Goal: Contribute content: Contribute content

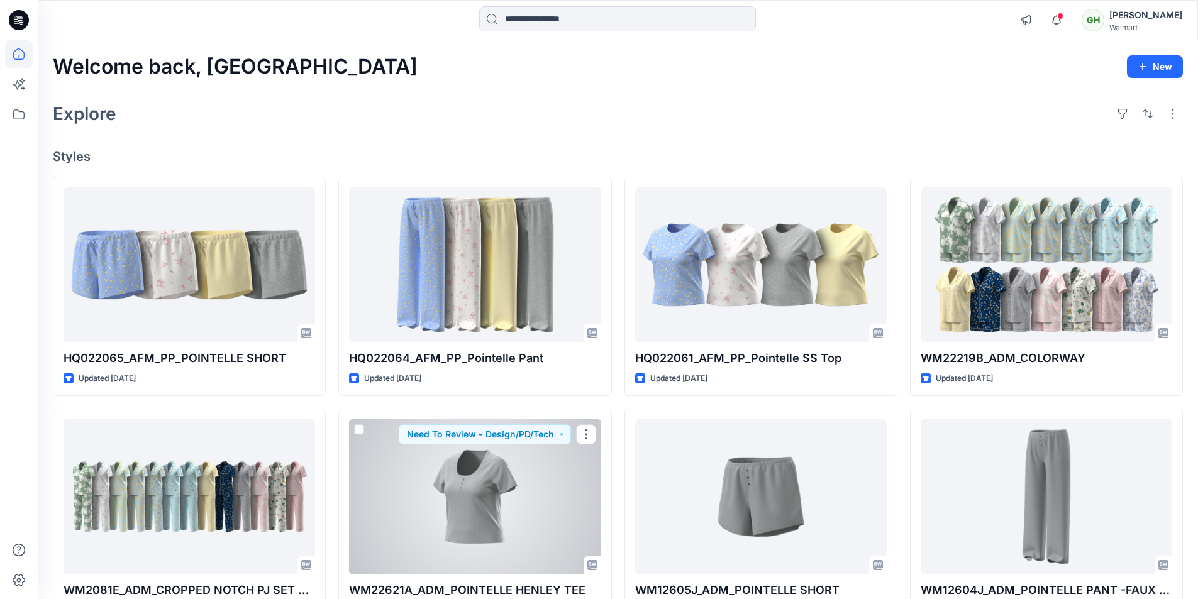
scroll to position [189, 0]
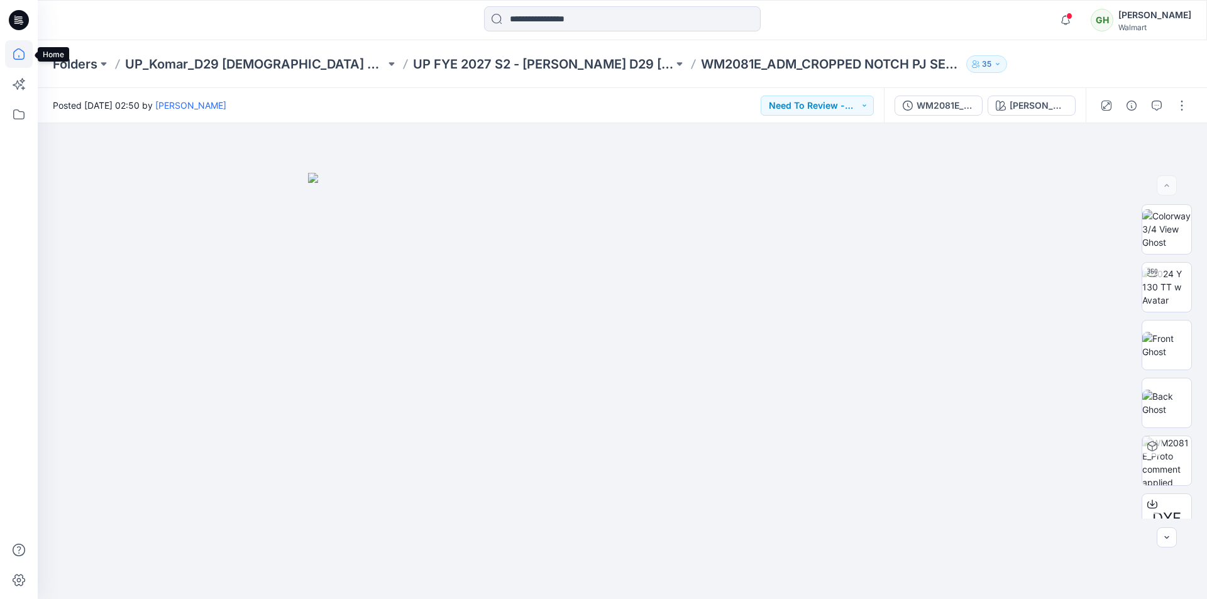
click at [8, 52] on icon at bounding box center [19, 54] width 28 height 28
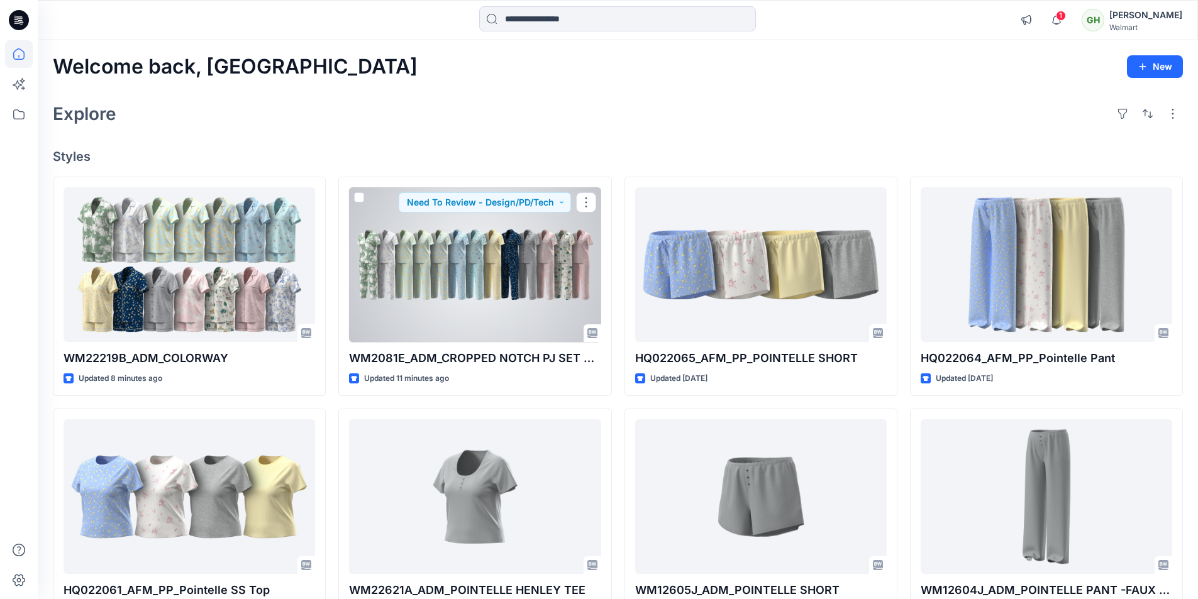
click at [559, 273] on div at bounding box center [474, 264] width 251 height 155
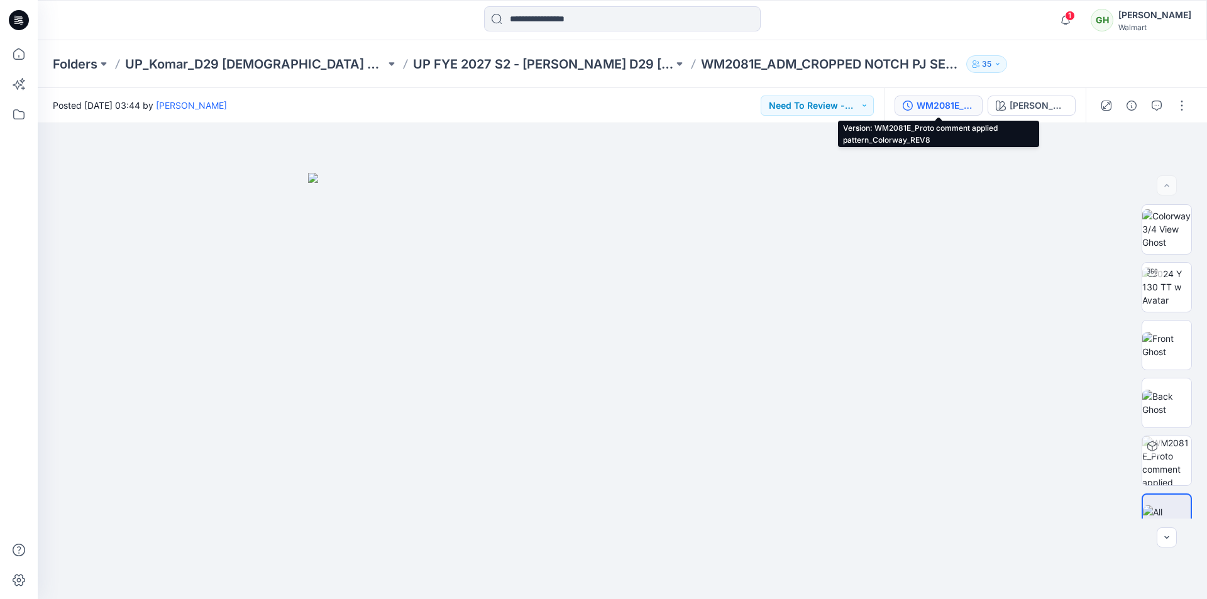
click at [956, 104] on div "WM2081E_Proto comment applied pattern_Colorway_REV8" at bounding box center [946, 106] width 58 height 14
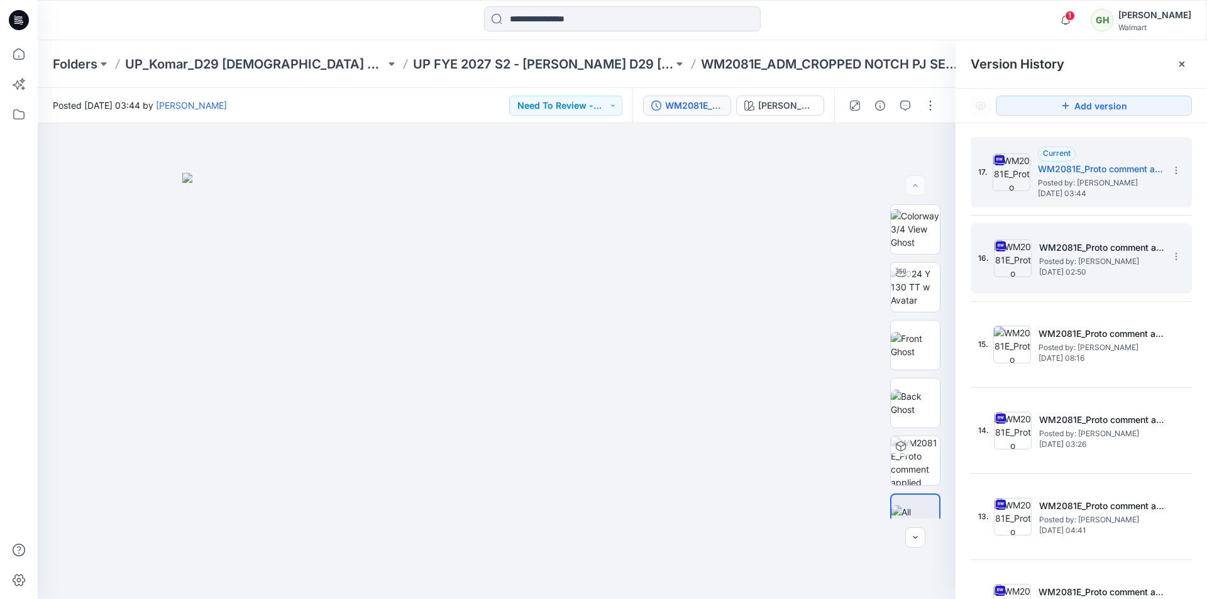
click at [1066, 282] on div "16. WM2081E_Proto comment applied pattern_Colorway_REV7 Posted by: Gayan Hettia…" at bounding box center [1072, 258] width 189 height 60
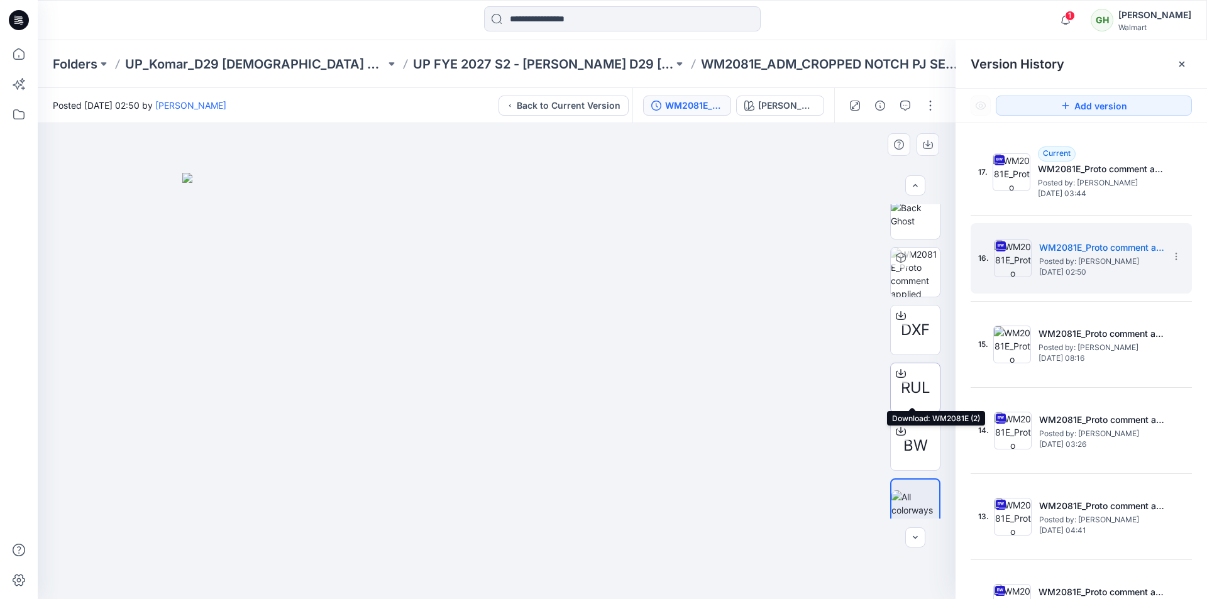
scroll to position [199, 0]
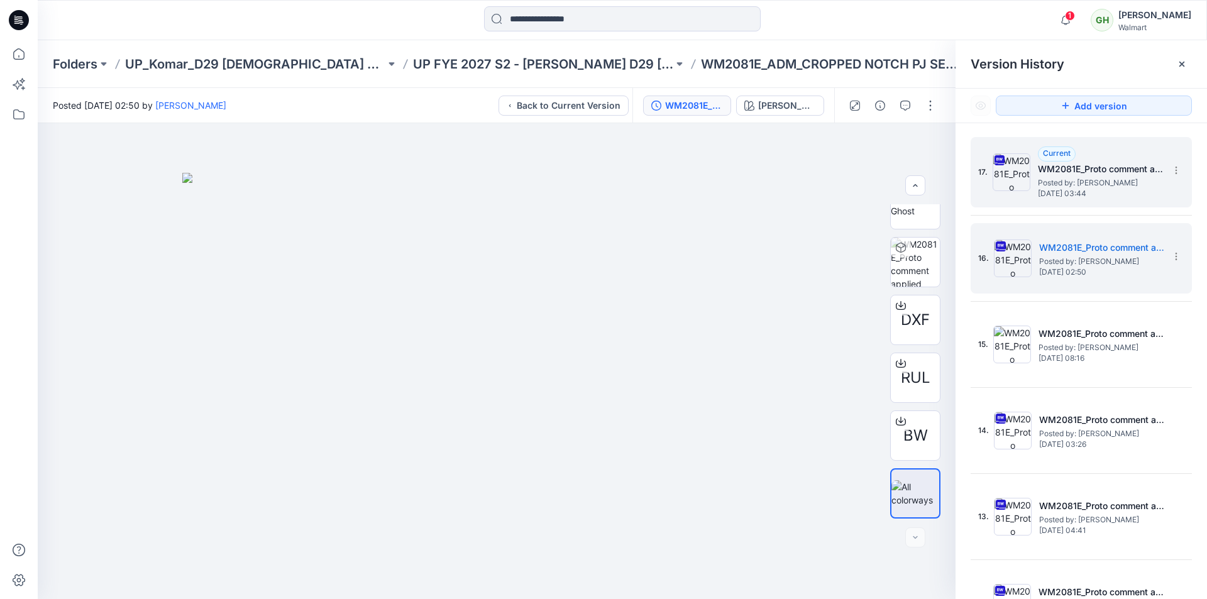
click at [1103, 180] on span "Posted by: Gayan Hettiarachchi" at bounding box center [1101, 183] width 126 height 13
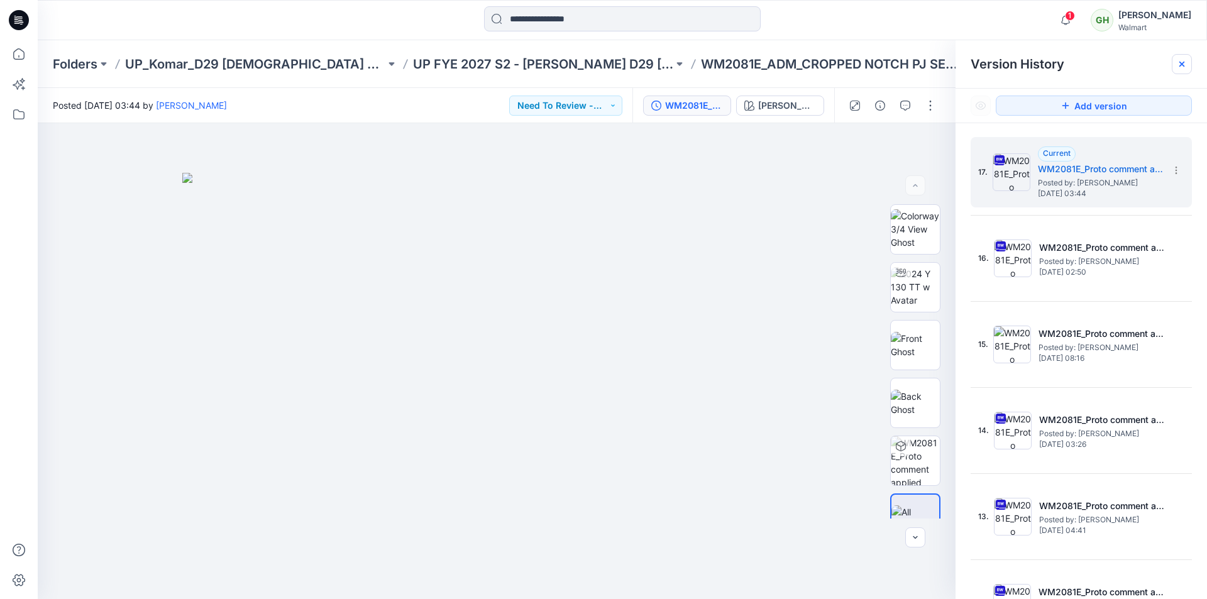
click at [1188, 67] on div at bounding box center [1182, 64] width 20 height 20
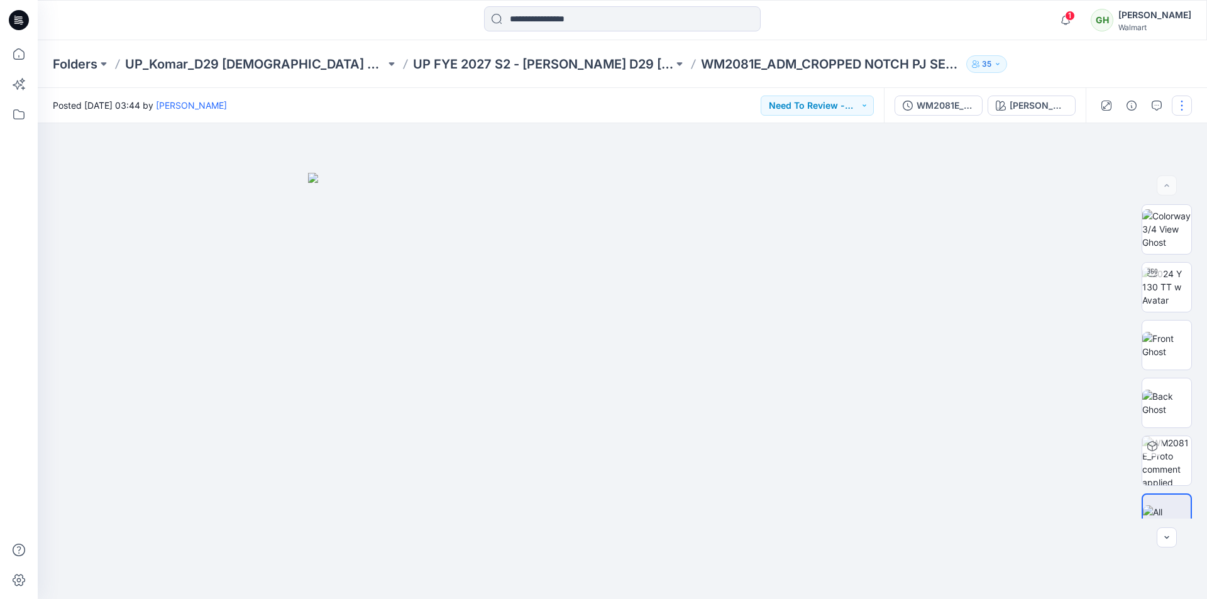
click at [1183, 106] on button "button" at bounding box center [1182, 106] width 20 height 20
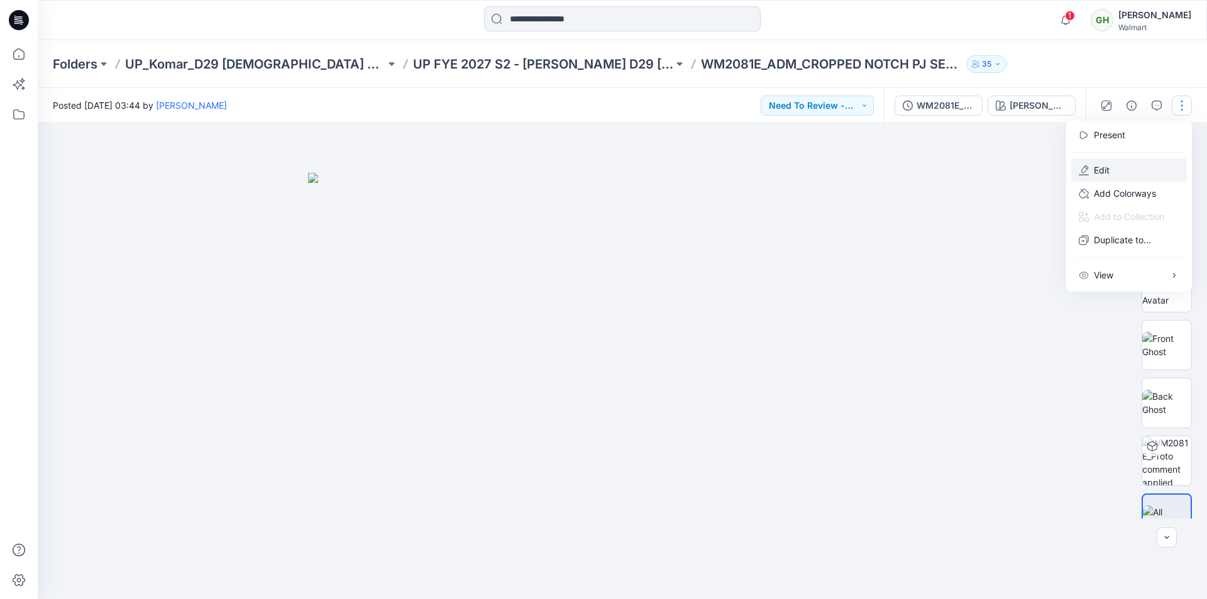
click at [1110, 168] on p "Edit" at bounding box center [1102, 169] width 16 height 13
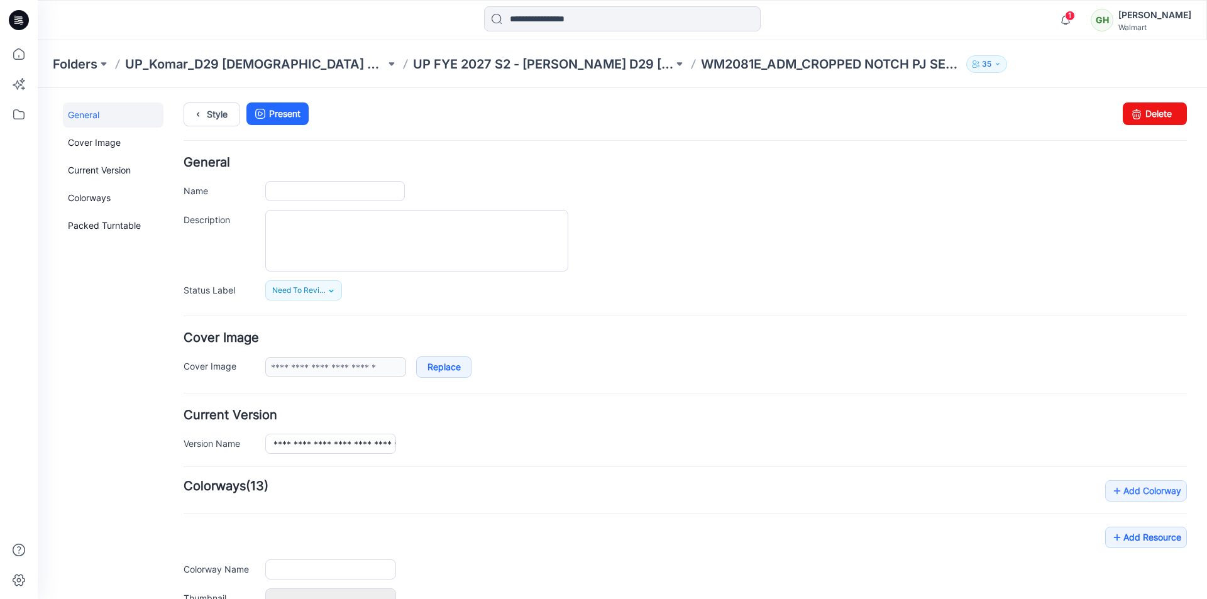
type input "**********"
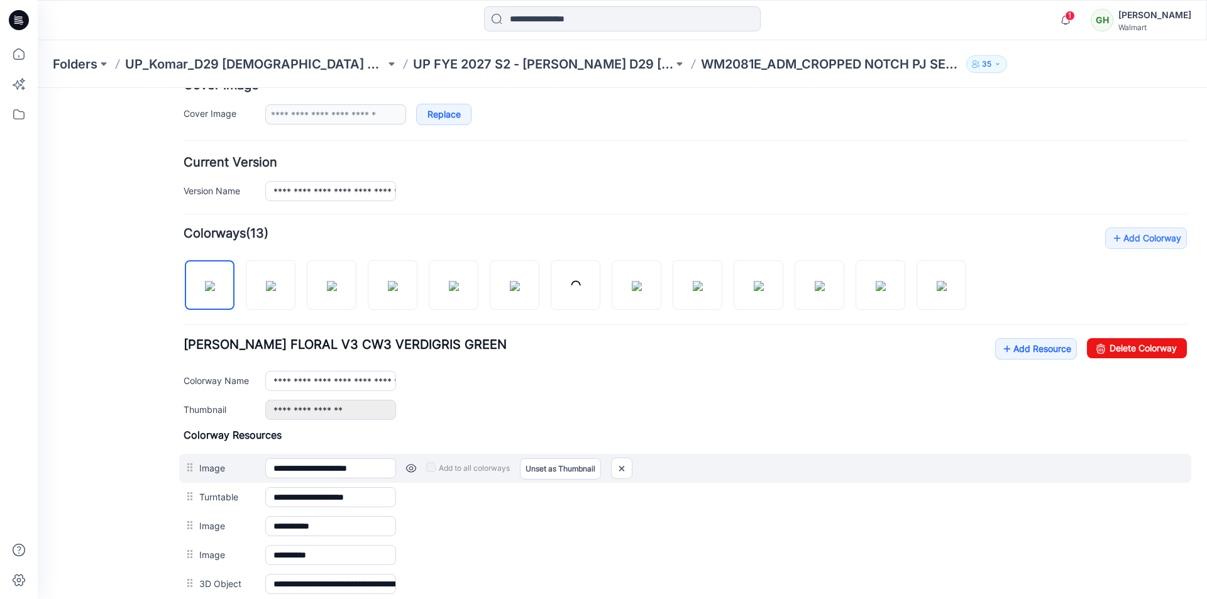
scroll to position [377, 0]
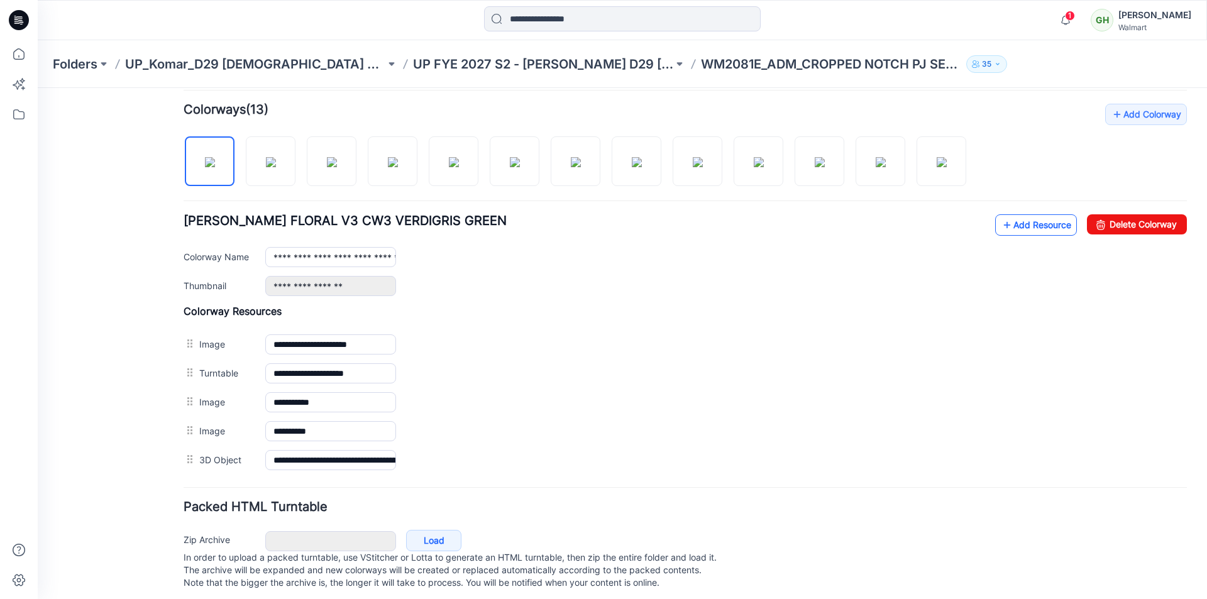
click at [1004, 228] on link "Add Resource" at bounding box center [1036, 224] width 82 height 21
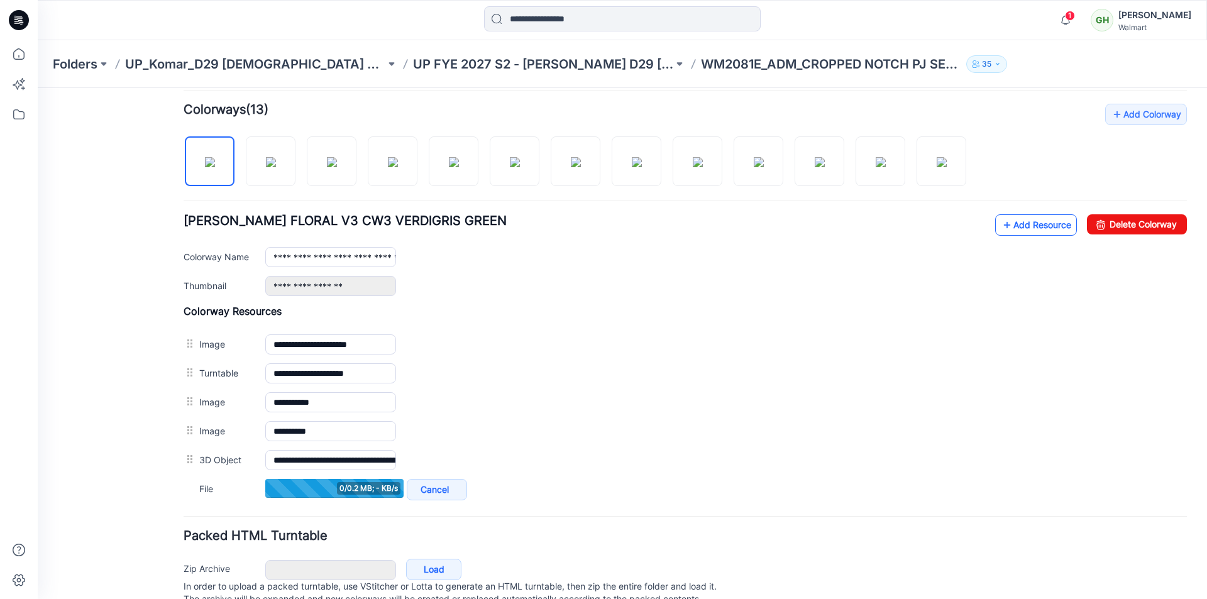
click at [1021, 228] on link "Add Resource" at bounding box center [1036, 224] width 82 height 21
click at [1010, 230] on link "Add Resource" at bounding box center [1036, 224] width 82 height 21
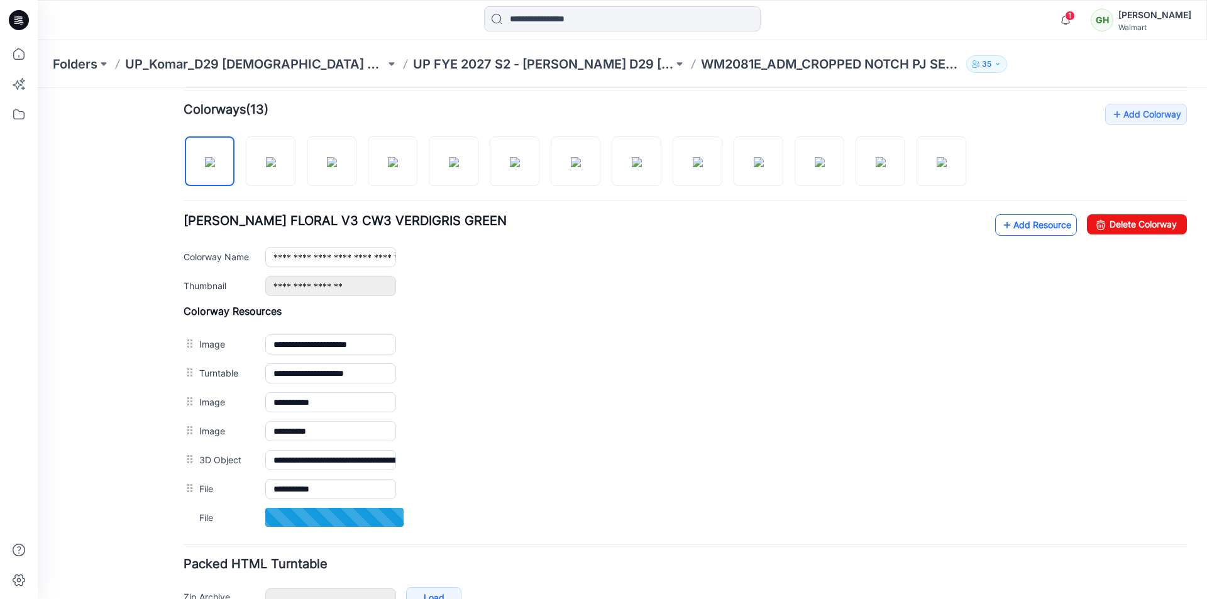
click at [1014, 228] on link "Add Resource" at bounding box center [1036, 224] width 82 height 21
click at [1017, 221] on link "Add Resource" at bounding box center [1036, 224] width 82 height 21
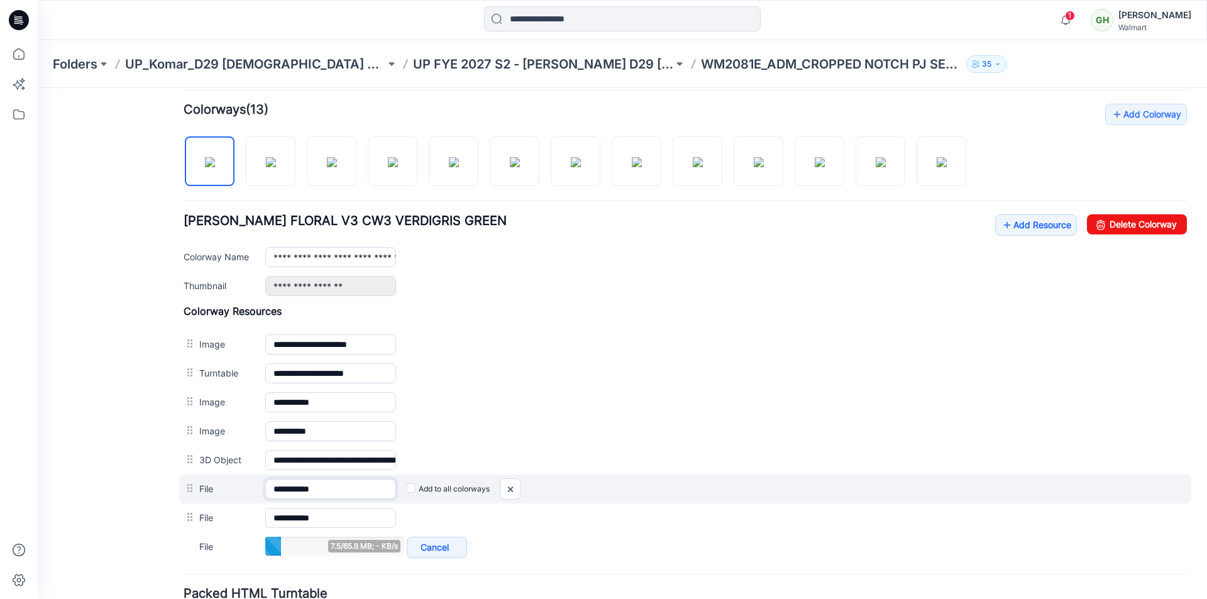
drag, startPoint x: 336, startPoint y: 488, endPoint x: 317, endPoint y: 486, distance: 19.0
click at [317, 486] on input "**********" at bounding box center [330, 489] width 131 height 20
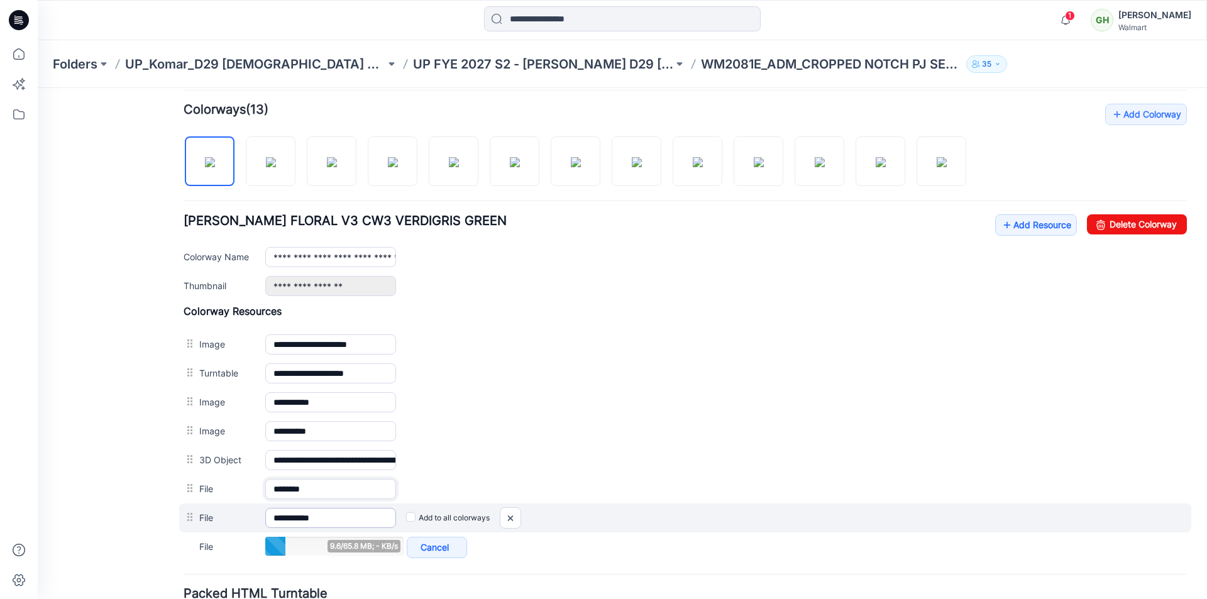
type input "*******"
click at [334, 521] on input "**********" at bounding box center [330, 518] width 131 height 20
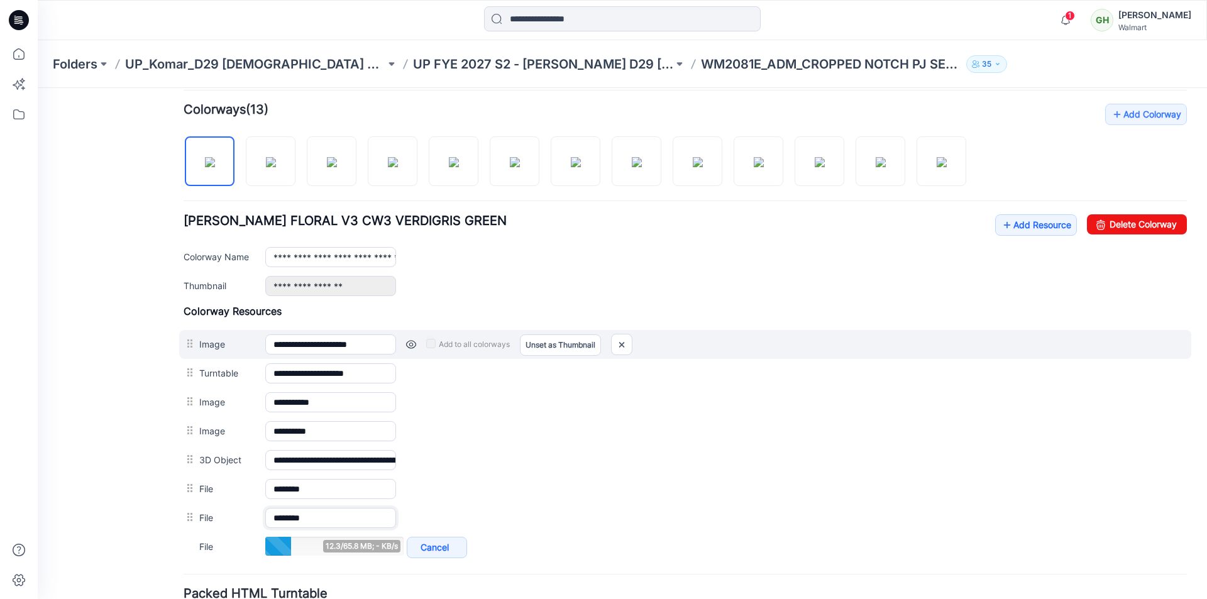
type input "*******"
click at [778, 333] on div "**********" at bounding box center [685, 344] width 1012 height 29
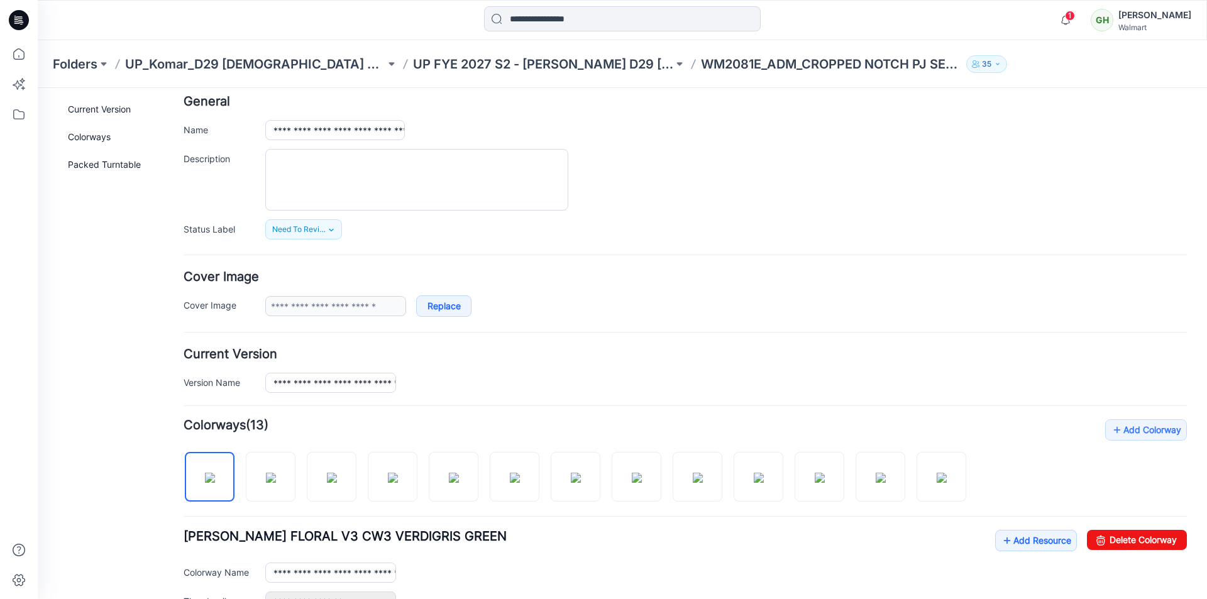
scroll to position [0, 0]
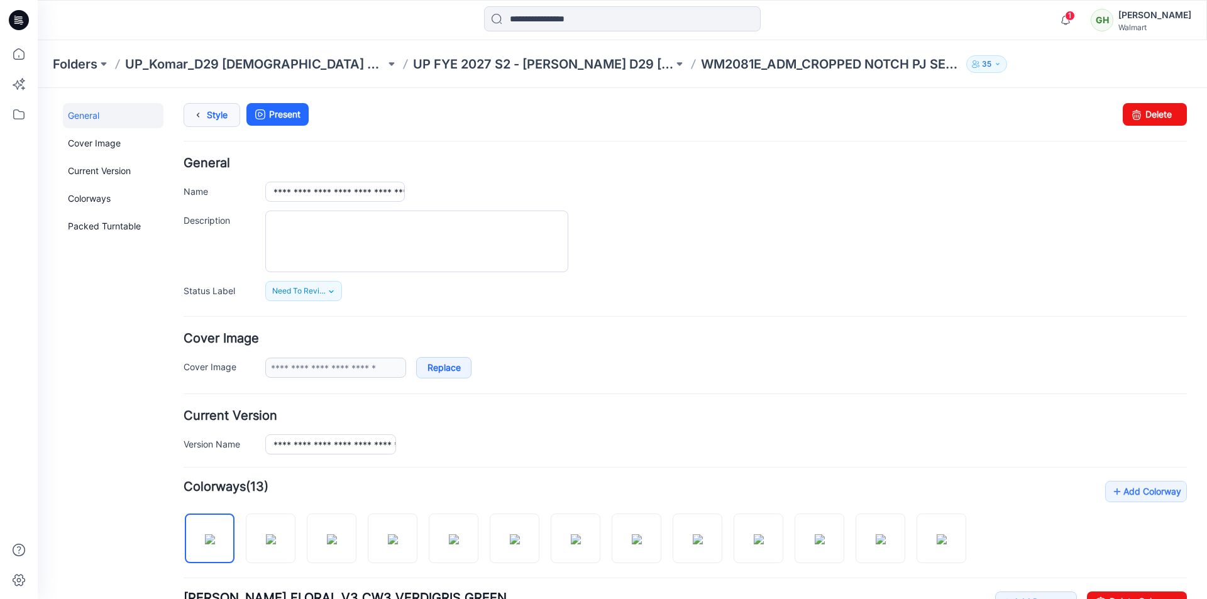
click at [209, 109] on link "Style" at bounding box center [212, 115] width 57 height 24
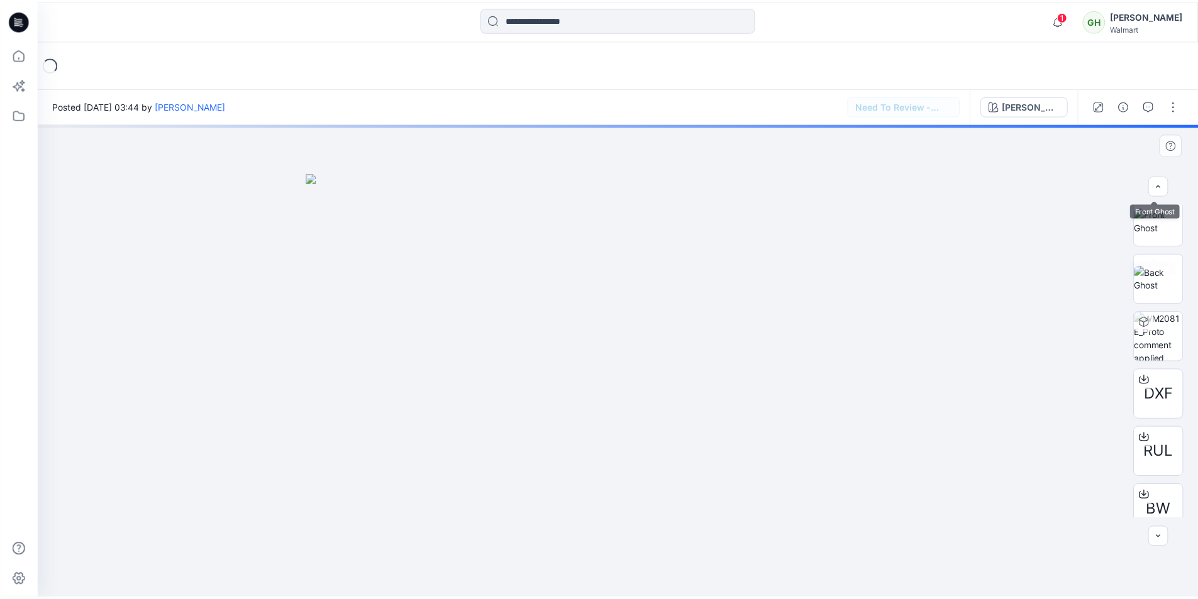
scroll to position [199, 0]
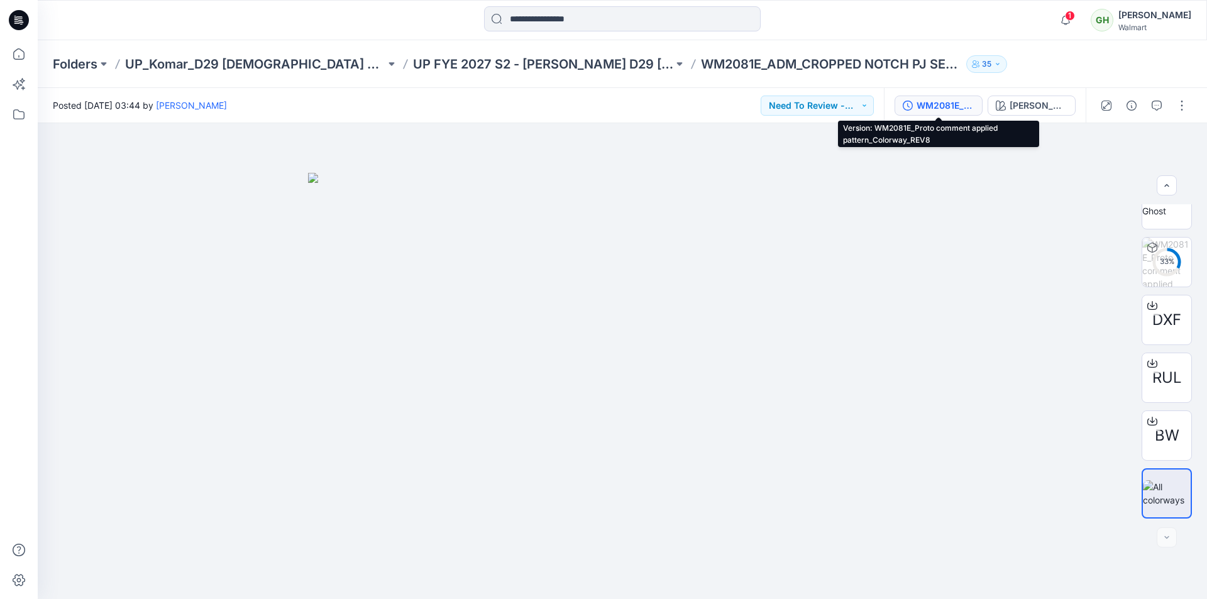
click at [930, 102] on div "WM2081E_Proto comment applied pattern_Colorway_REV8" at bounding box center [946, 106] width 58 height 14
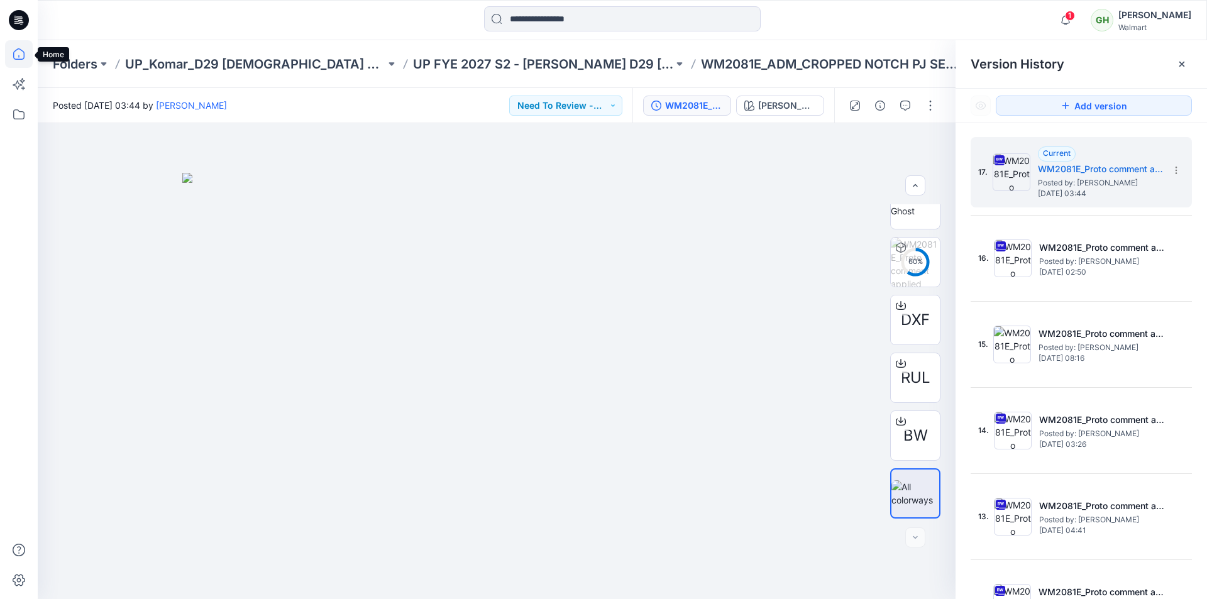
click at [20, 59] on icon at bounding box center [18, 53] width 11 height 11
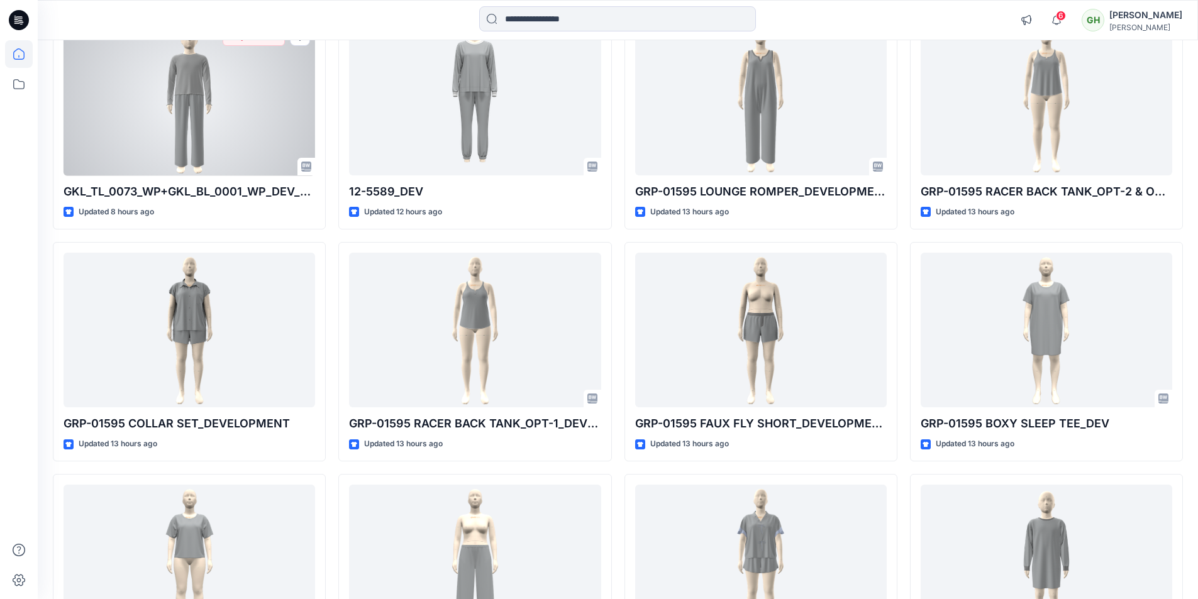
scroll to position [70, 0]
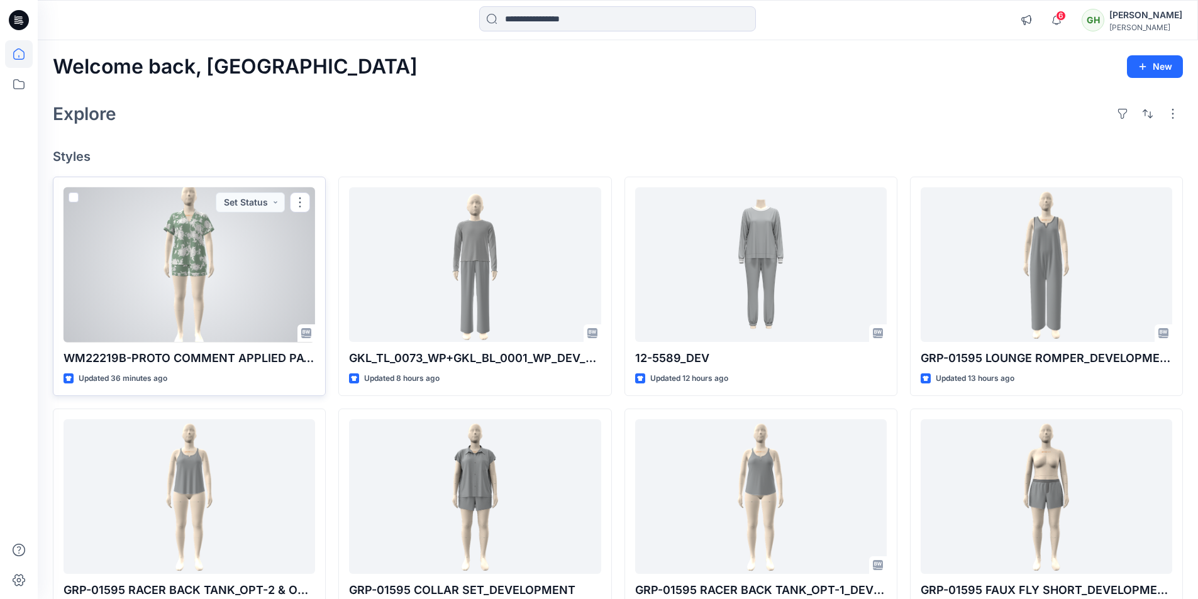
click at [165, 278] on div at bounding box center [188, 264] width 251 height 155
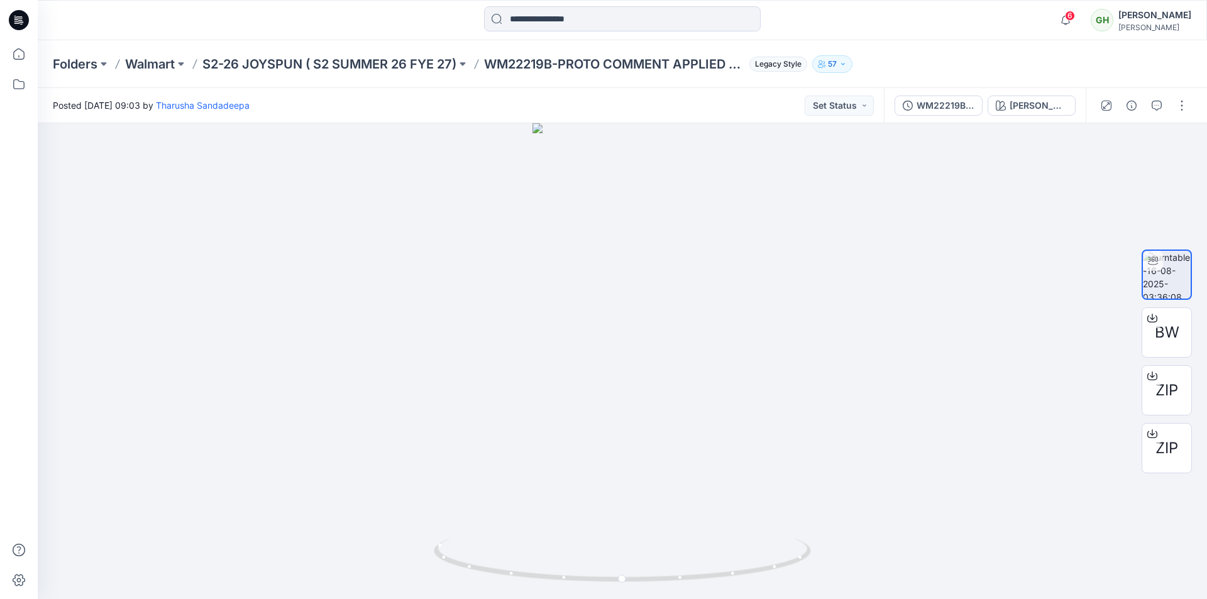
click at [1136, 15] on div "[PERSON_NAME]" at bounding box center [1154, 15] width 73 height 15
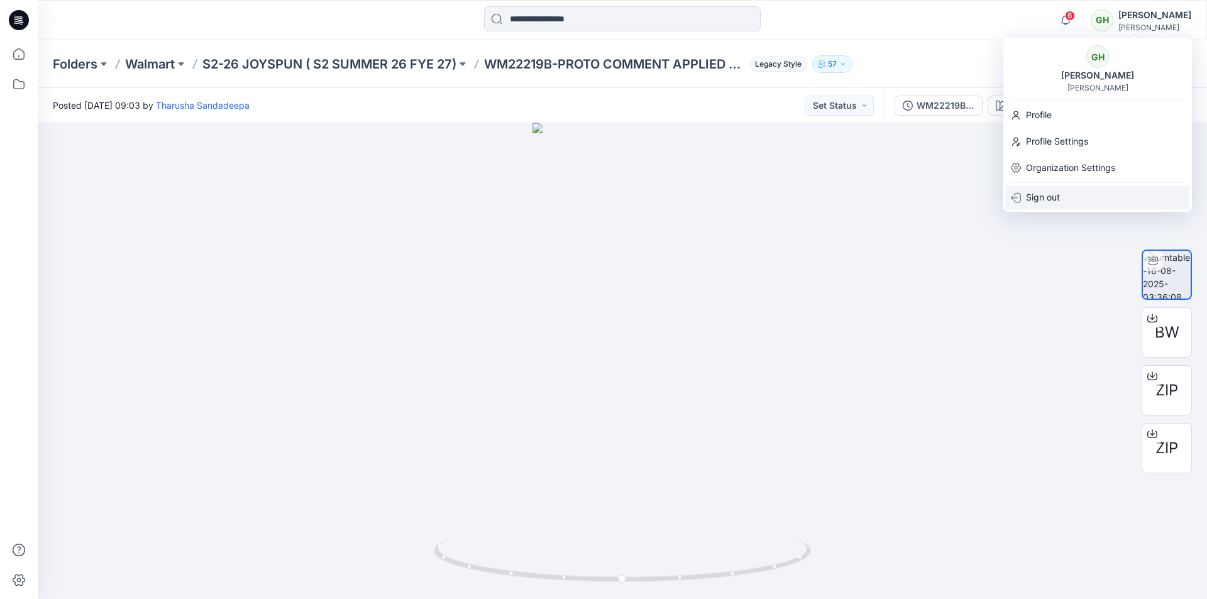
click at [1056, 204] on p "Sign out" at bounding box center [1043, 197] width 34 height 24
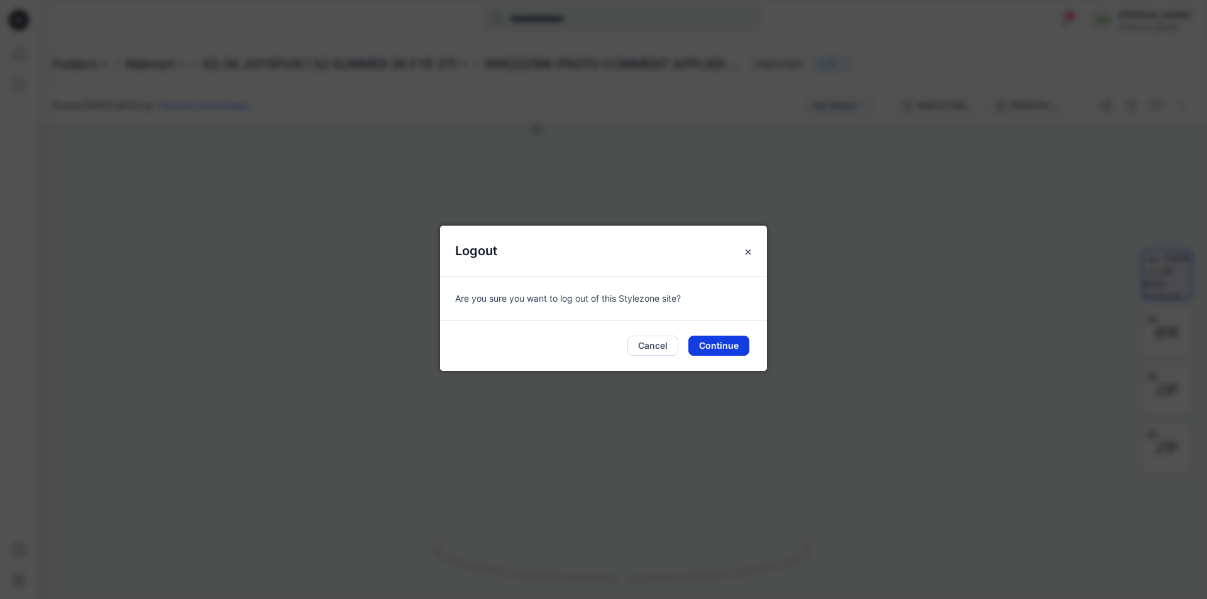
click at [724, 341] on button "Continue" at bounding box center [718, 346] width 61 height 20
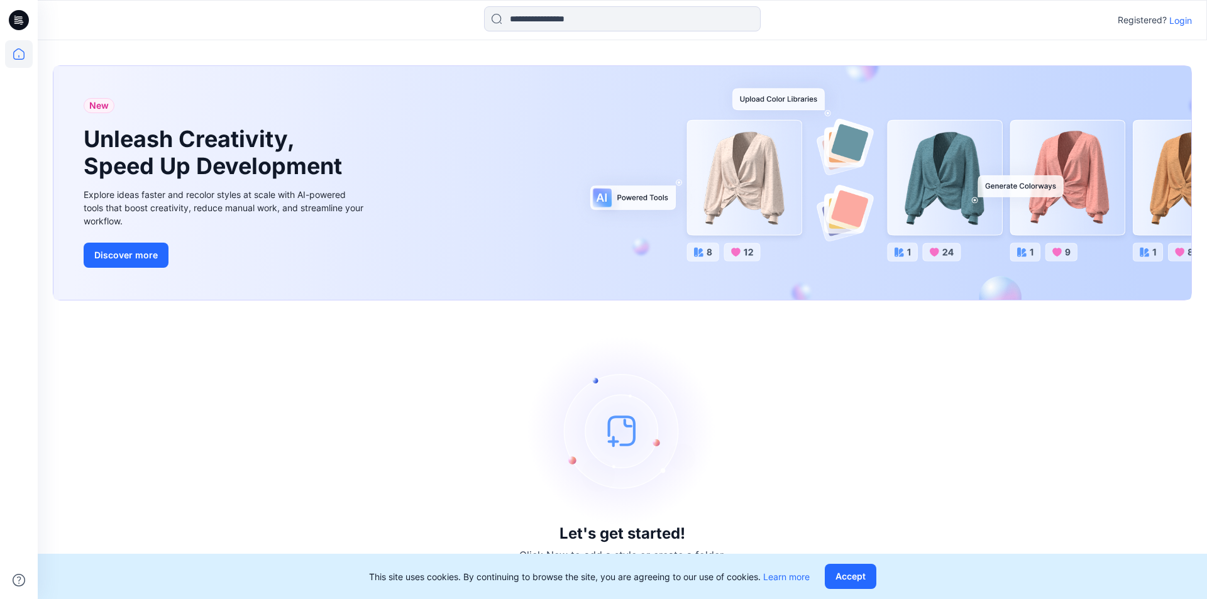
click at [1176, 16] on p "Login" at bounding box center [1180, 20] width 23 height 13
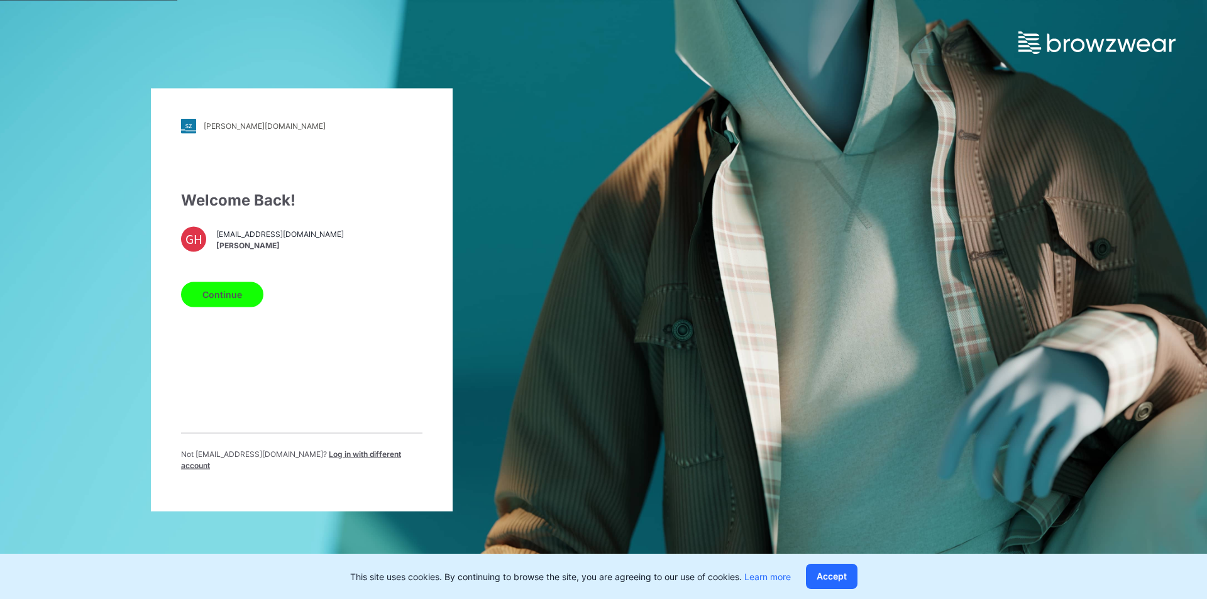
click at [303, 465] on p "Not [EMAIL_ADDRESS][DOMAIN_NAME] ? Log in with different account" at bounding box center [301, 459] width 241 height 23
click at [289, 463] on span "Log in with different account" at bounding box center [291, 459] width 220 height 21
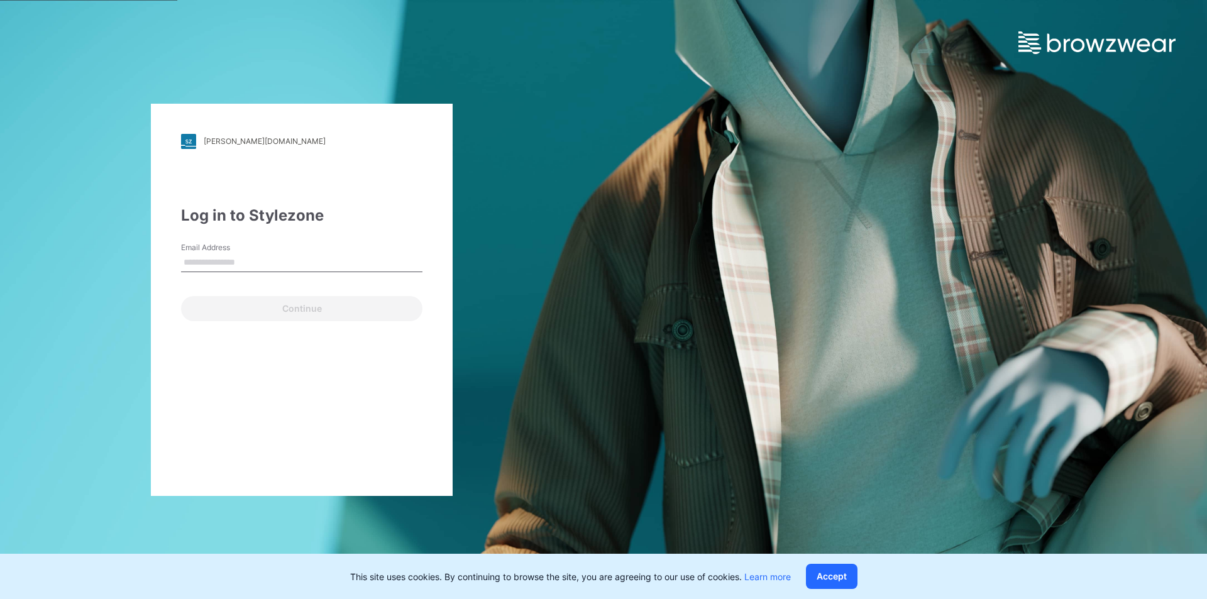
type input "**********"
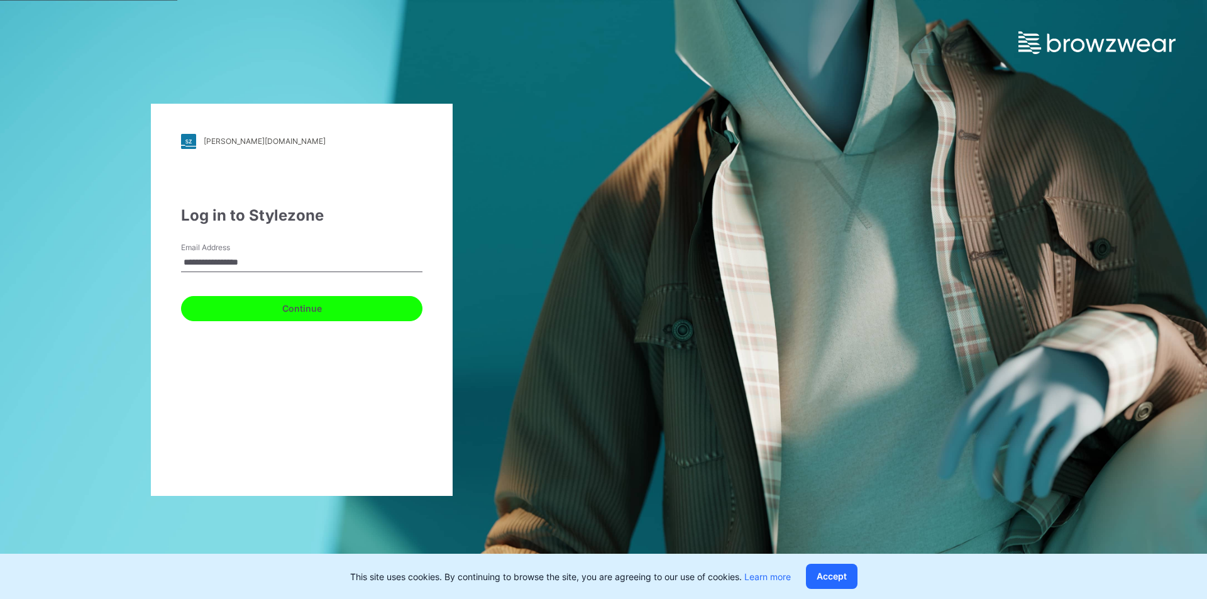
click at [262, 316] on button "Continue" at bounding box center [301, 308] width 241 height 25
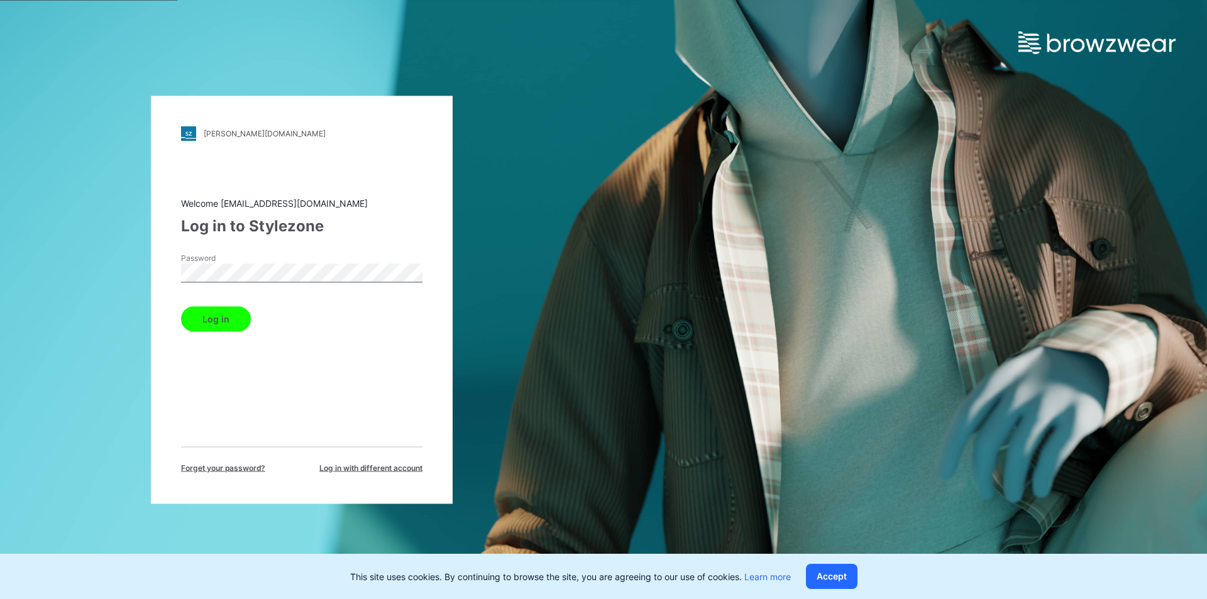
click at [218, 317] on button "Log in" at bounding box center [216, 318] width 70 height 25
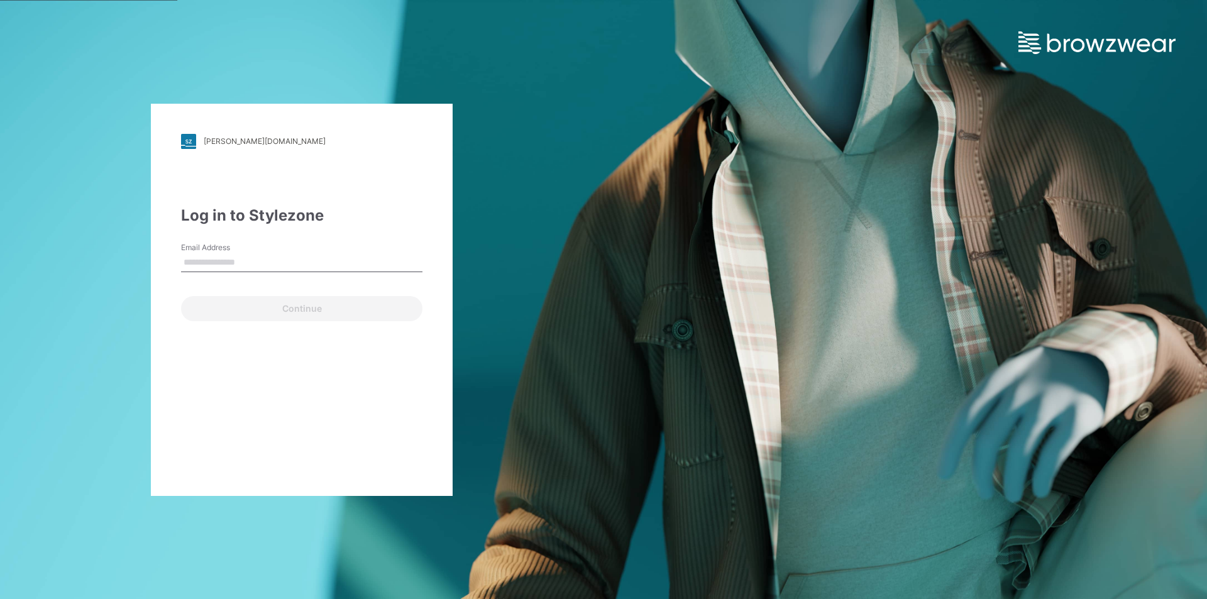
type input "**********"
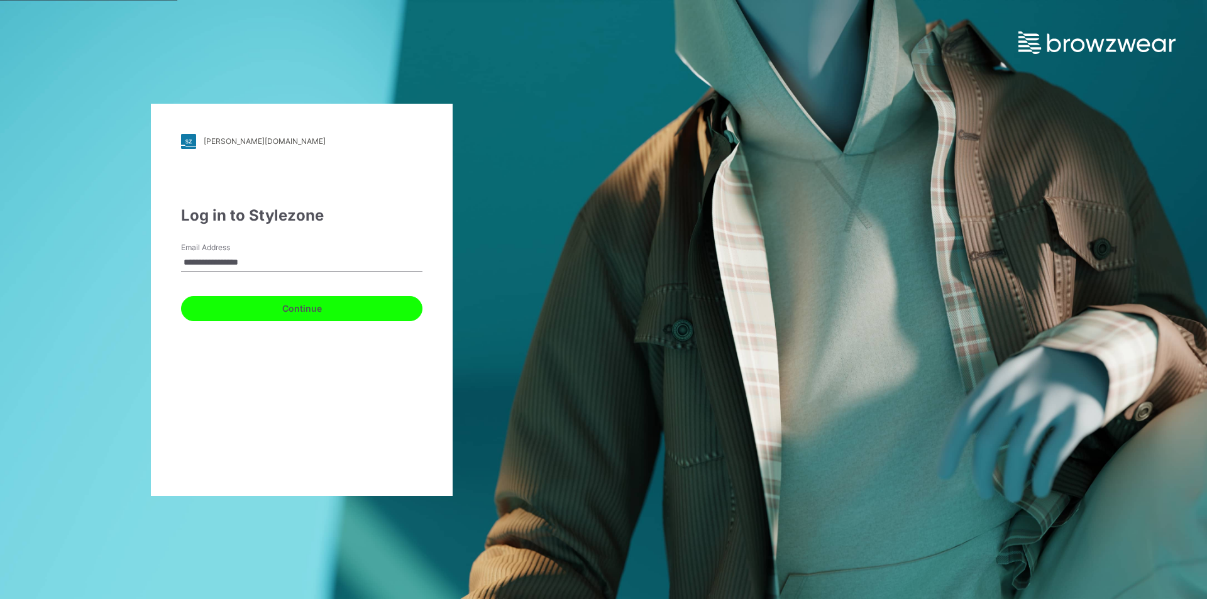
click at [225, 309] on button "Continue" at bounding box center [301, 308] width 241 height 25
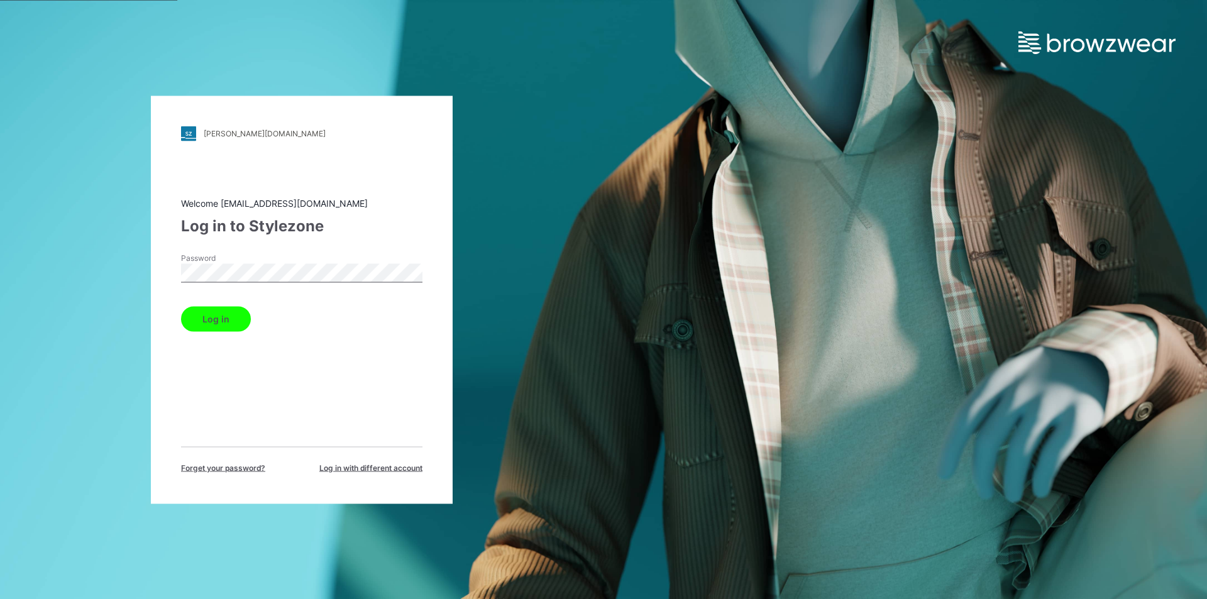
click at [216, 319] on button "Log in" at bounding box center [216, 318] width 70 height 25
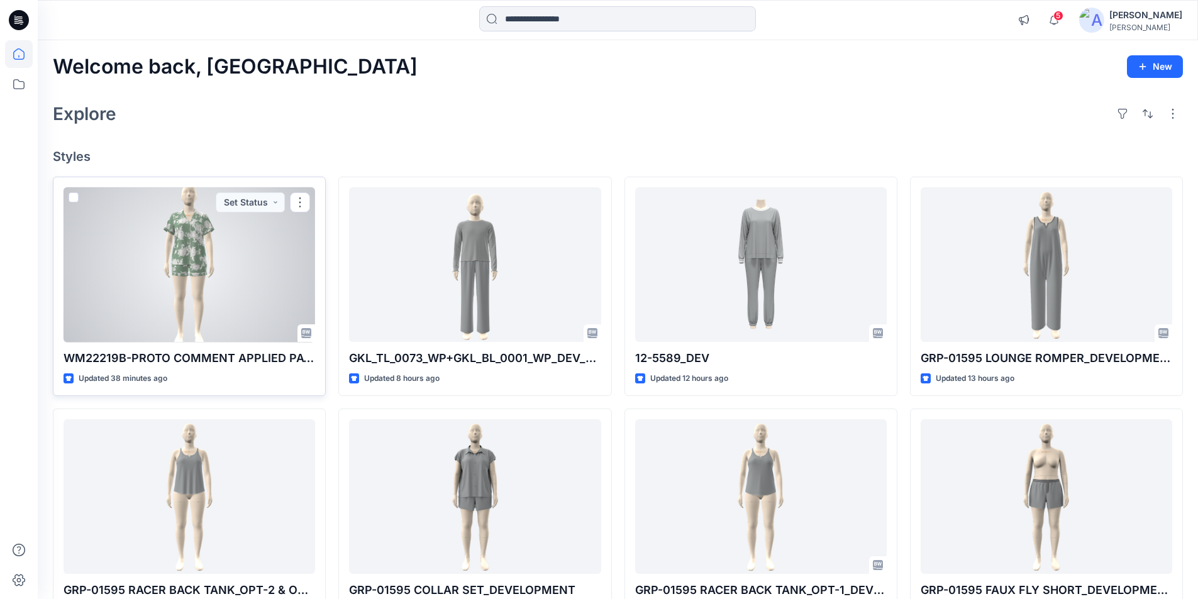
click at [197, 275] on div at bounding box center [188, 264] width 251 height 155
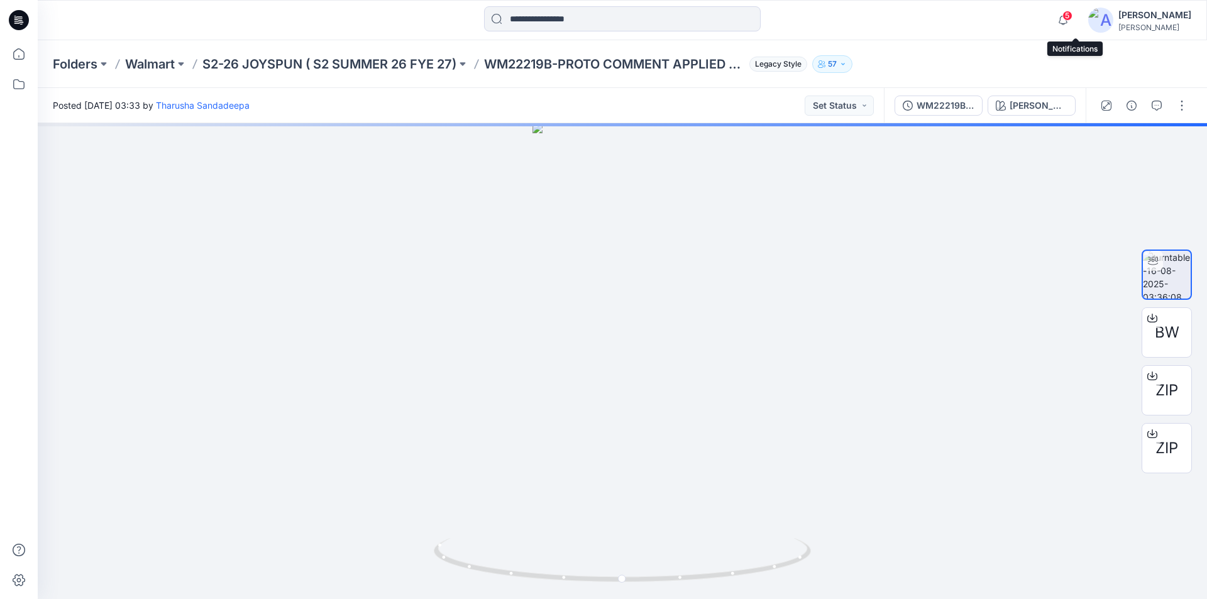
click at [1073, 18] on span "5" at bounding box center [1067, 16] width 10 height 10
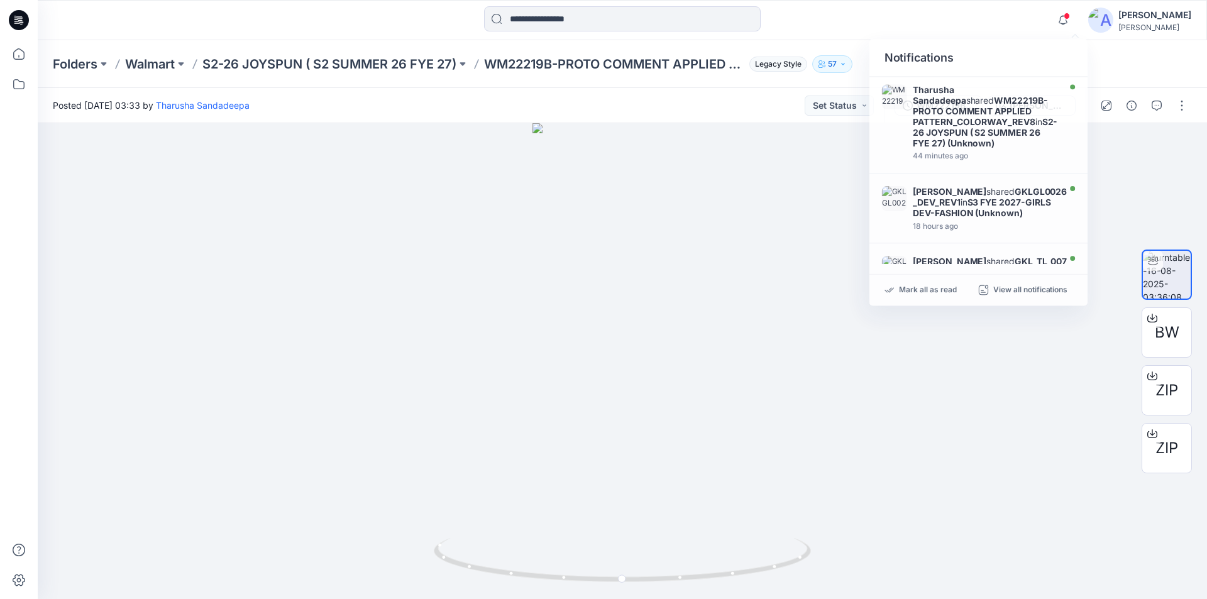
click at [887, 26] on div at bounding box center [622, 20] width 585 height 28
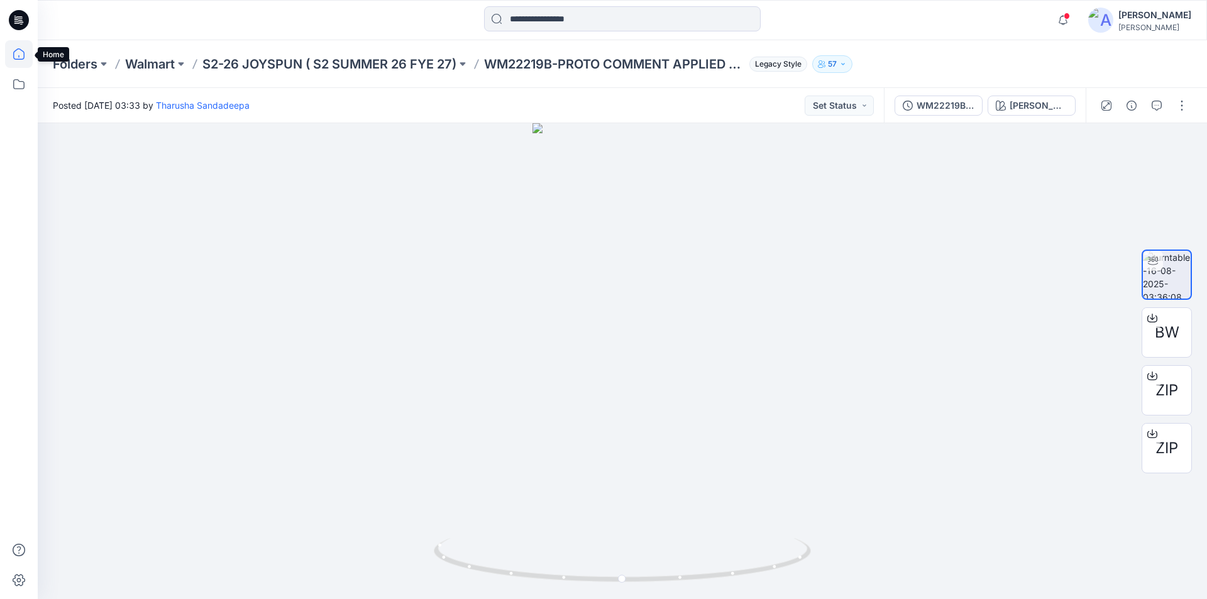
click at [19, 52] on icon at bounding box center [19, 54] width 28 height 28
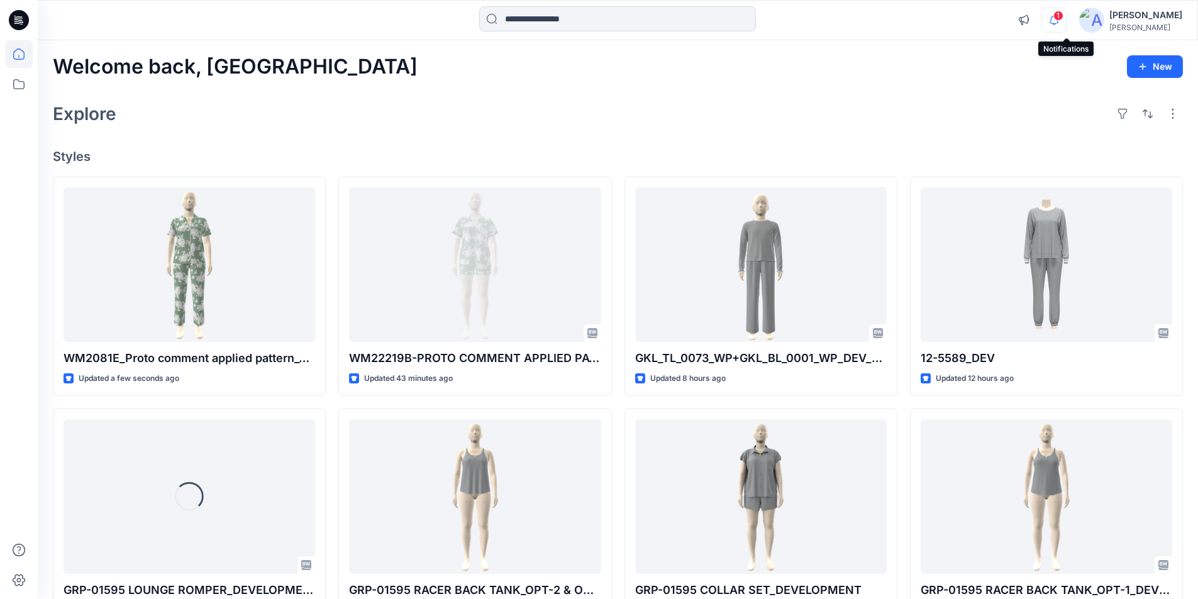
click at [1063, 15] on icon "button" at bounding box center [1054, 20] width 24 height 25
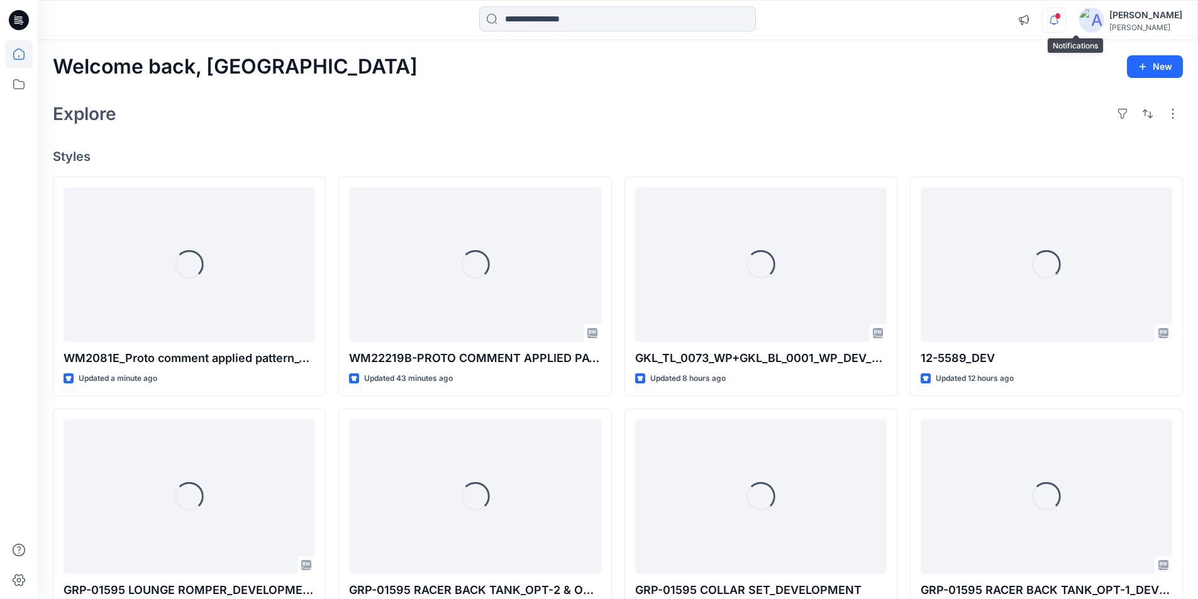
click at [1066, 19] on icon "button" at bounding box center [1054, 20] width 24 height 25
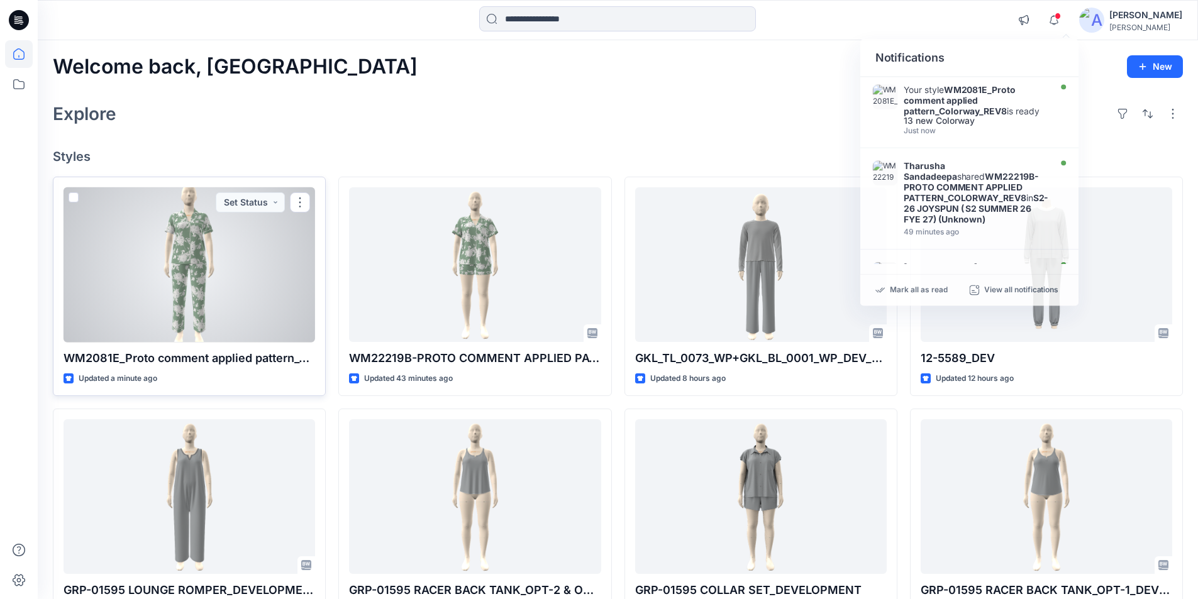
click at [241, 305] on div at bounding box center [188, 264] width 251 height 155
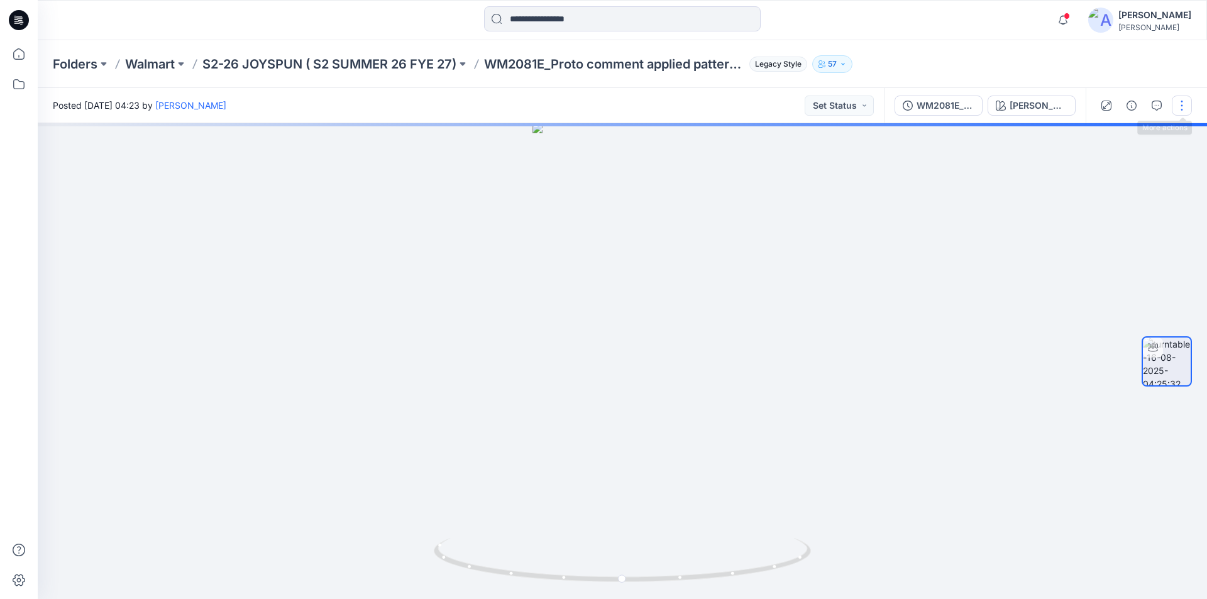
click at [1178, 98] on button "button" at bounding box center [1182, 106] width 20 height 20
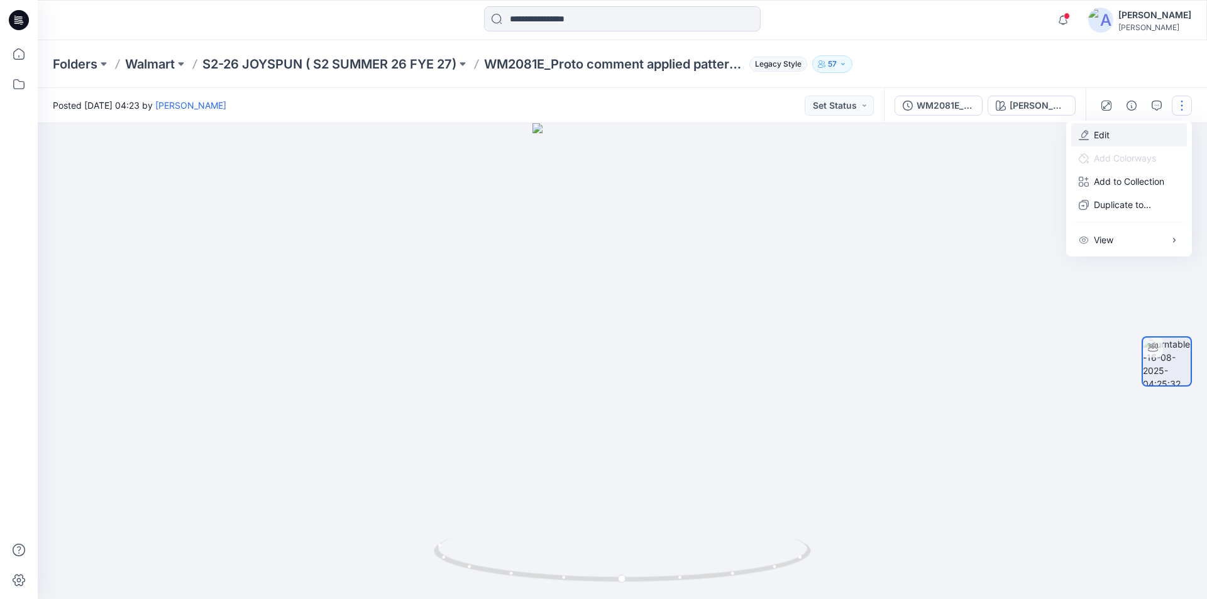
click at [1102, 135] on p "Edit" at bounding box center [1102, 134] width 16 height 13
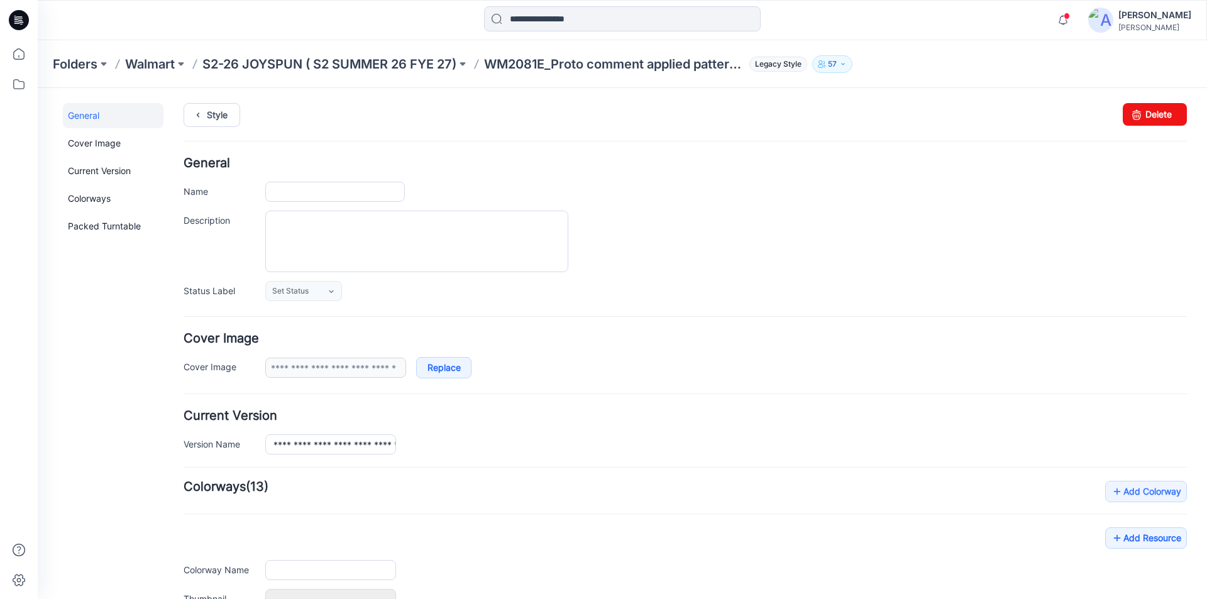
type input "**********"
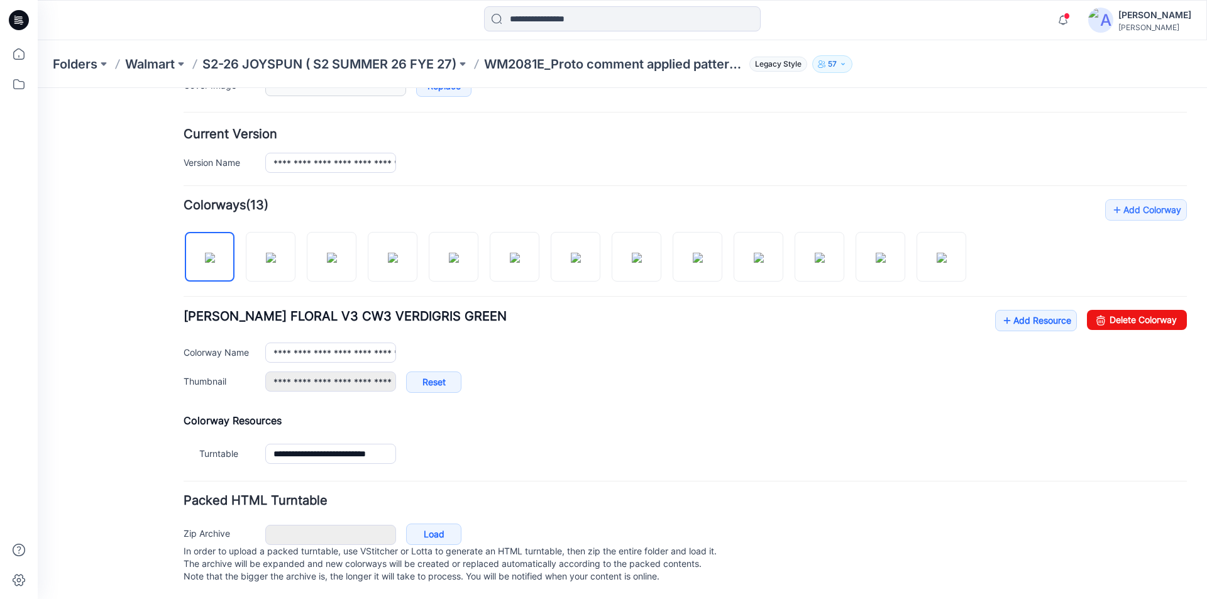
scroll to position [295, 0]
click at [1005, 309] on link "Add Resource" at bounding box center [1036, 319] width 82 height 21
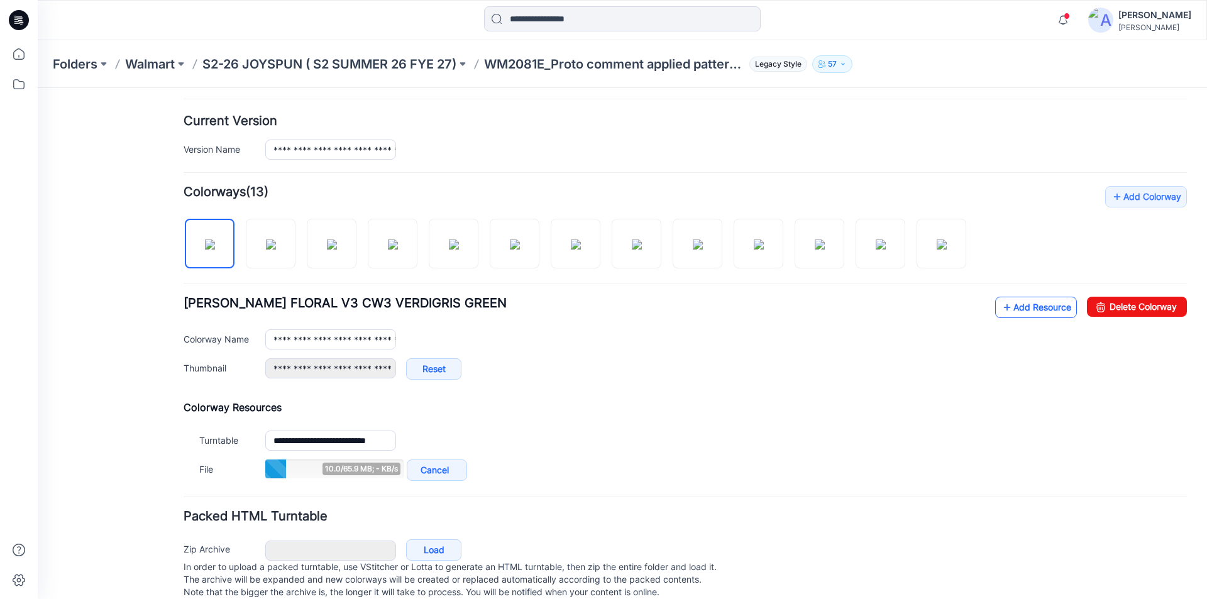
click at [1013, 300] on link "Add Resource" at bounding box center [1036, 307] width 82 height 21
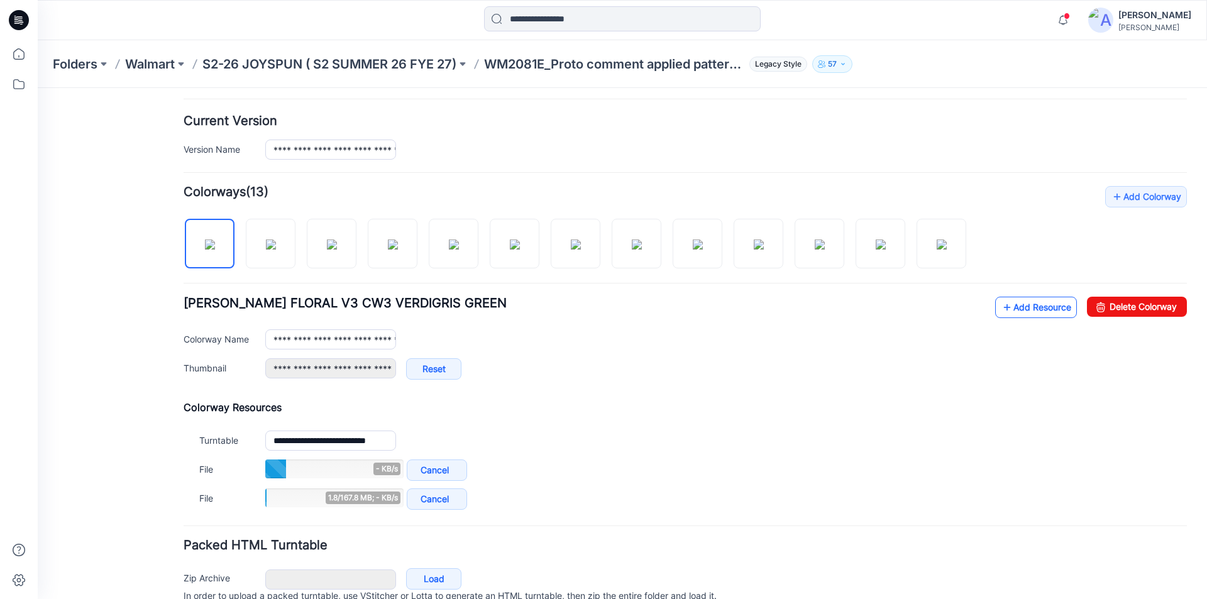
click at [1001, 306] on icon at bounding box center [1007, 307] width 13 height 20
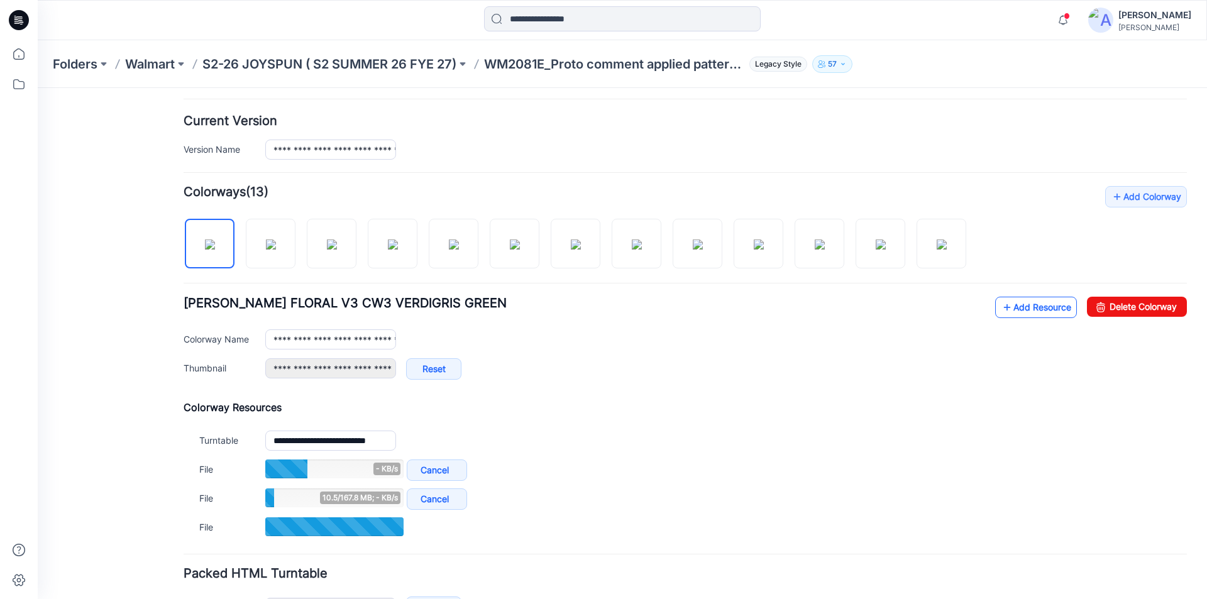
click at [1001, 306] on icon at bounding box center [1007, 307] width 13 height 20
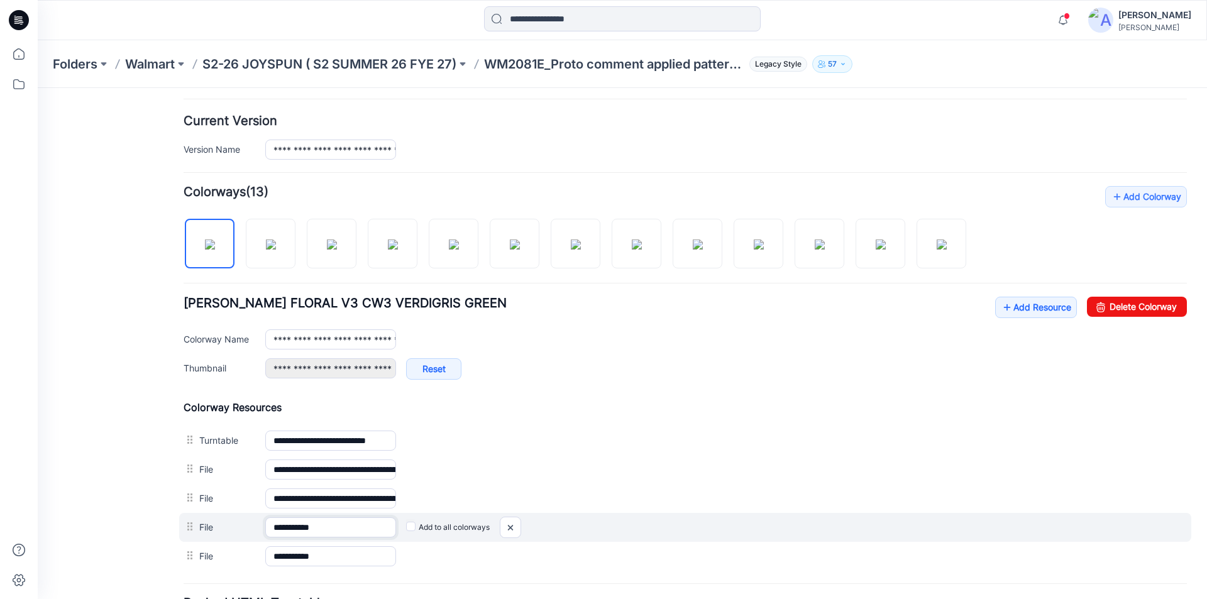
drag, startPoint x: 359, startPoint y: 528, endPoint x: 319, endPoint y: 531, distance: 40.3
click at [319, 531] on input "**********" at bounding box center [330, 527] width 131 height 20
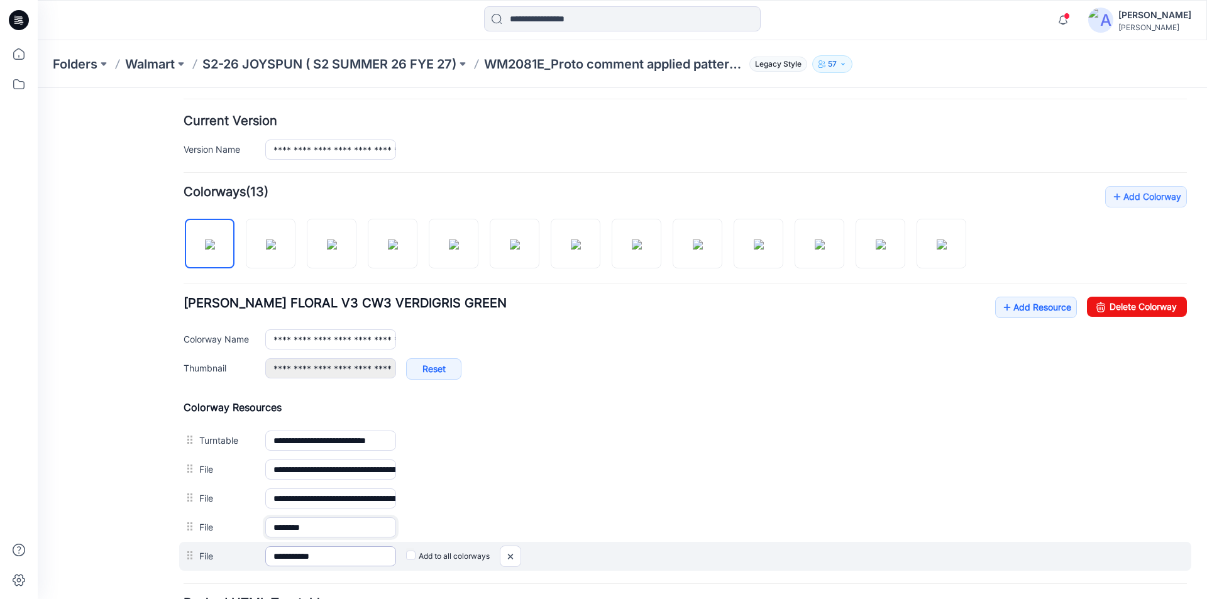
type input "*******"
drag, startPoint x: 339, startPoint y: 561, endPoint x: 317, endPoint y: 559, distance: 22.7
click at [317, 559] on input "**********" at bounding box center [330, 556] width 131 height 20
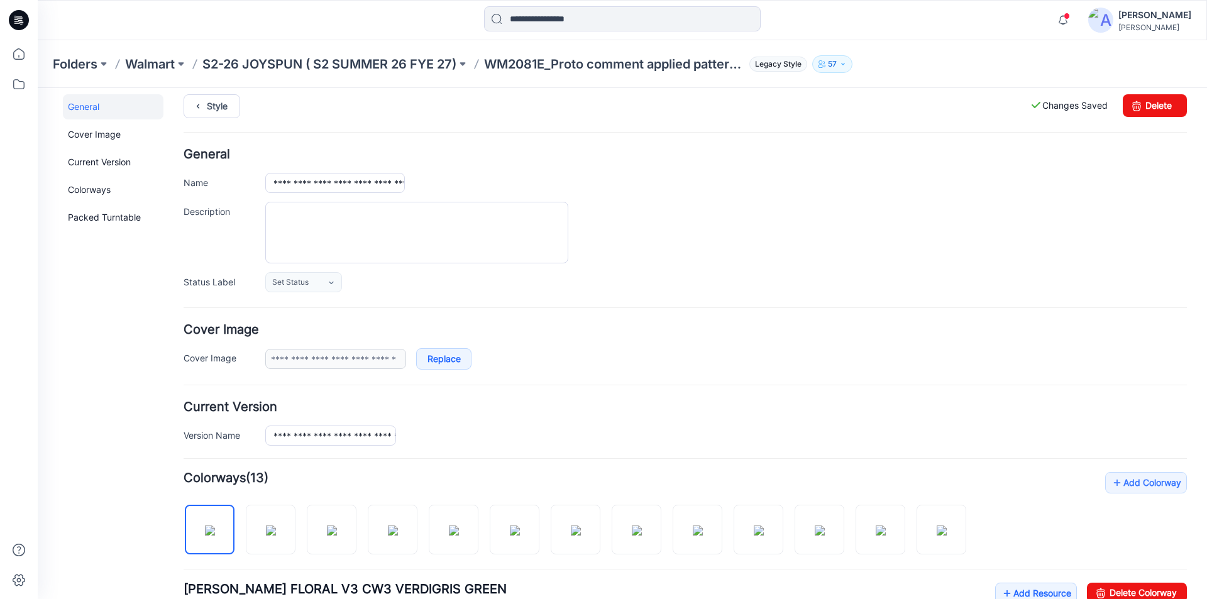
scroll to position [0, 0]
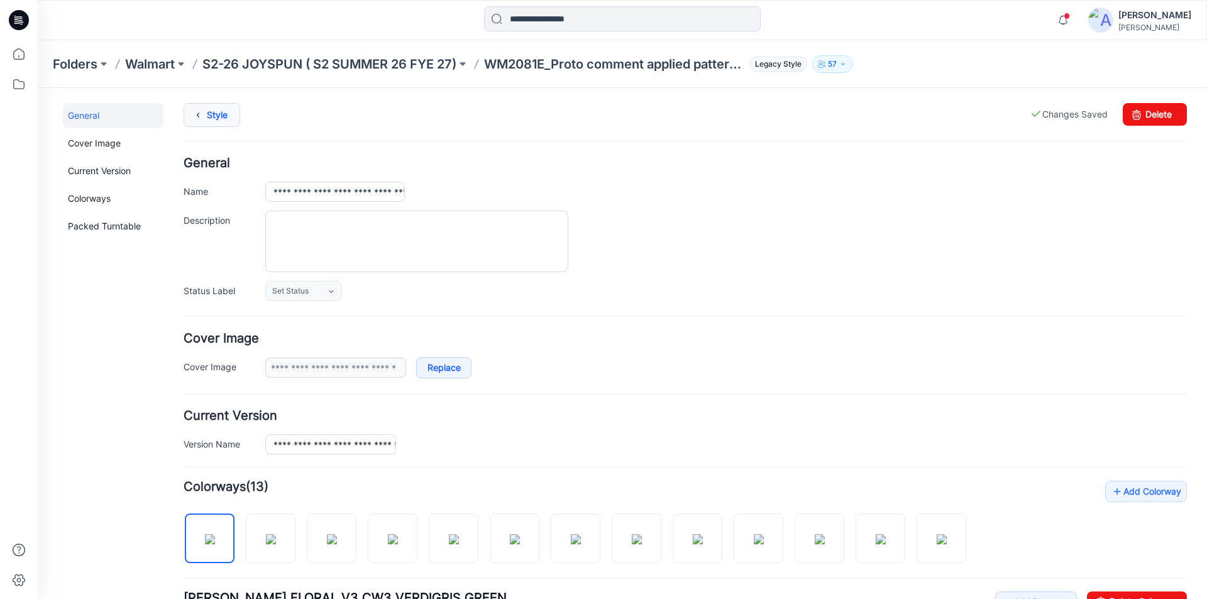
type input "*******"
click at [201, 119] on icon at bounding box center [198, 115] width 18 height 23
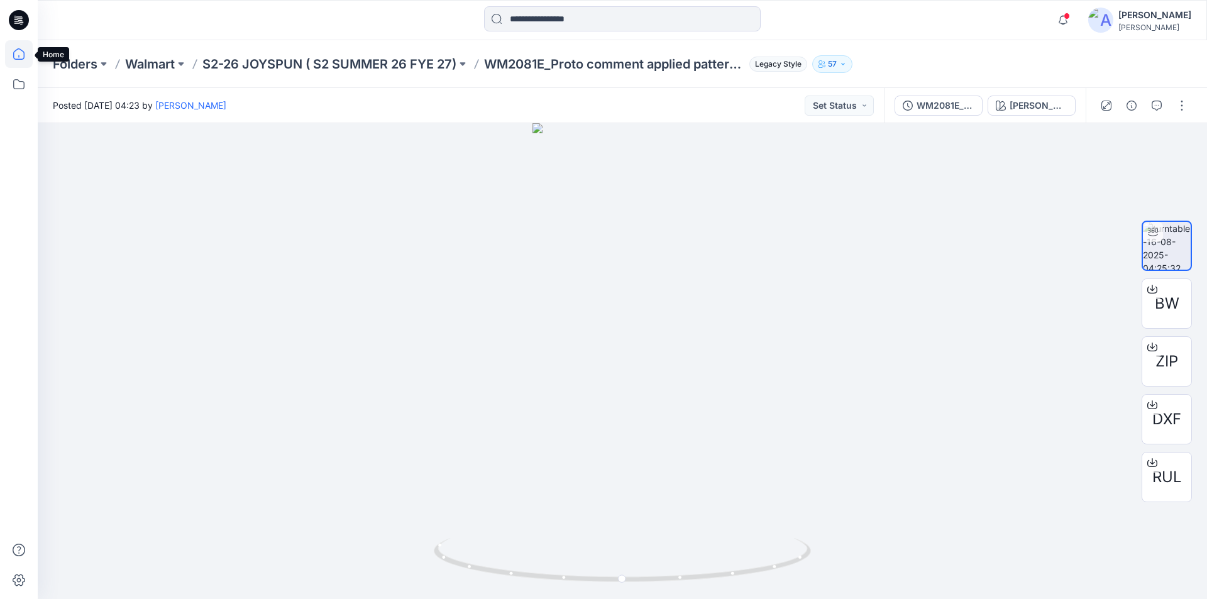
click at [20, 55] on icon at bounding box center [19, 54] width 28 height 28
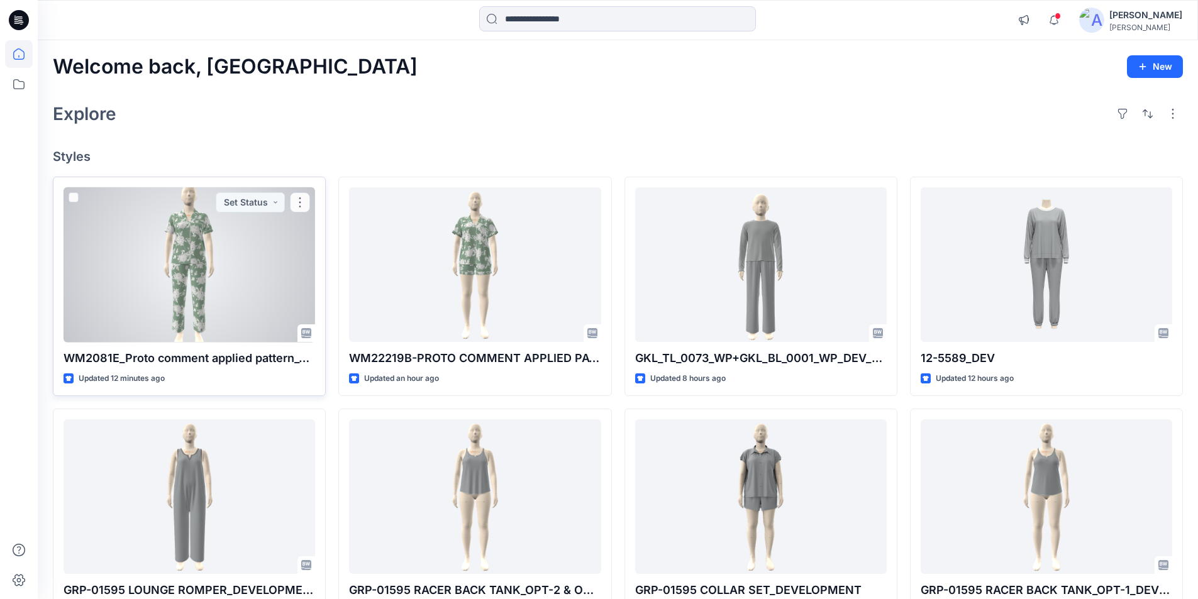
click at [245, 265] on div at bounding box center [188, 264] width 251 height 155
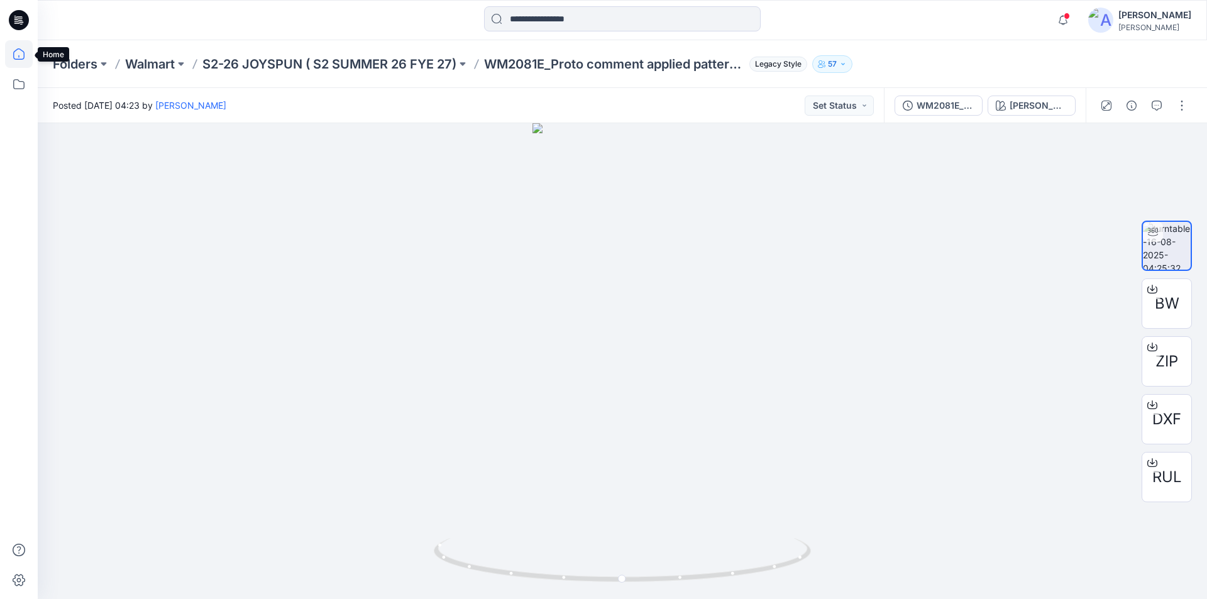
click at [11, 56] on icon at bounding box center [19, 54] width 28 height 28
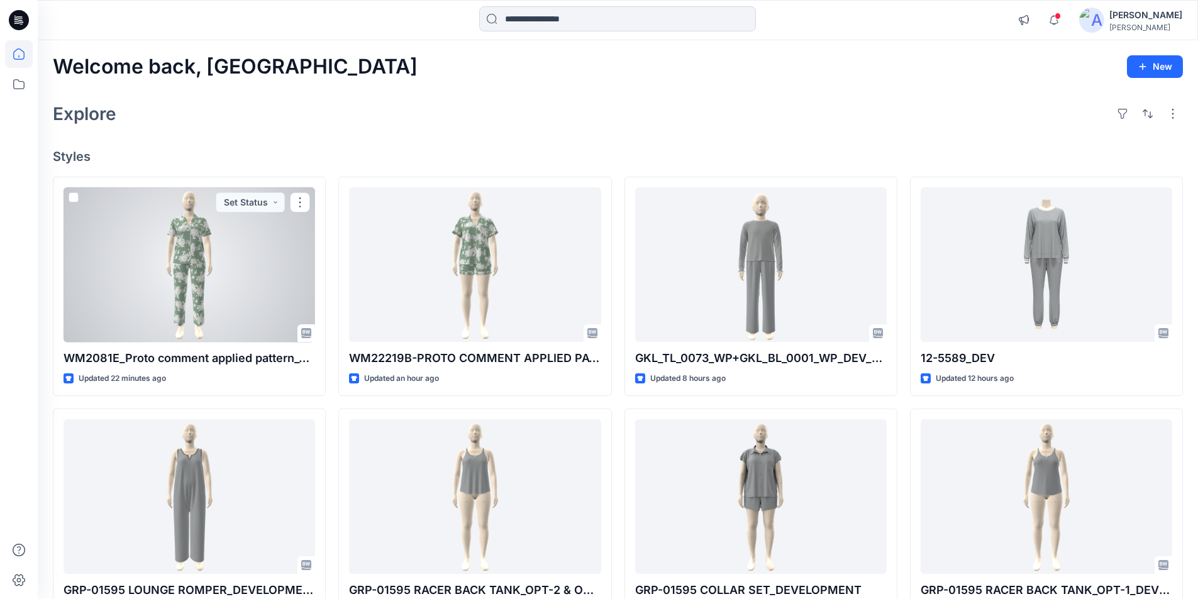
click at [131, 238] on div at bounding box center [188, 264] width 251 height 155
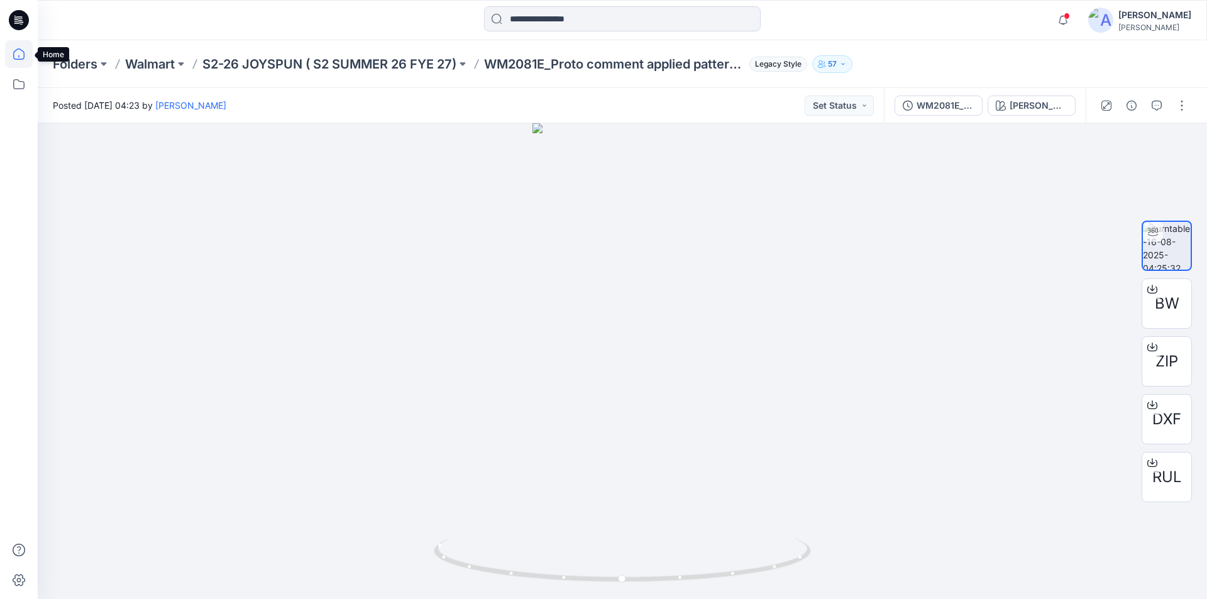
click at [25, 57] on icon at bounding box center [19, 54] width 28 height 28
